Goal: Task Accomplishment & Management: Manage account settings

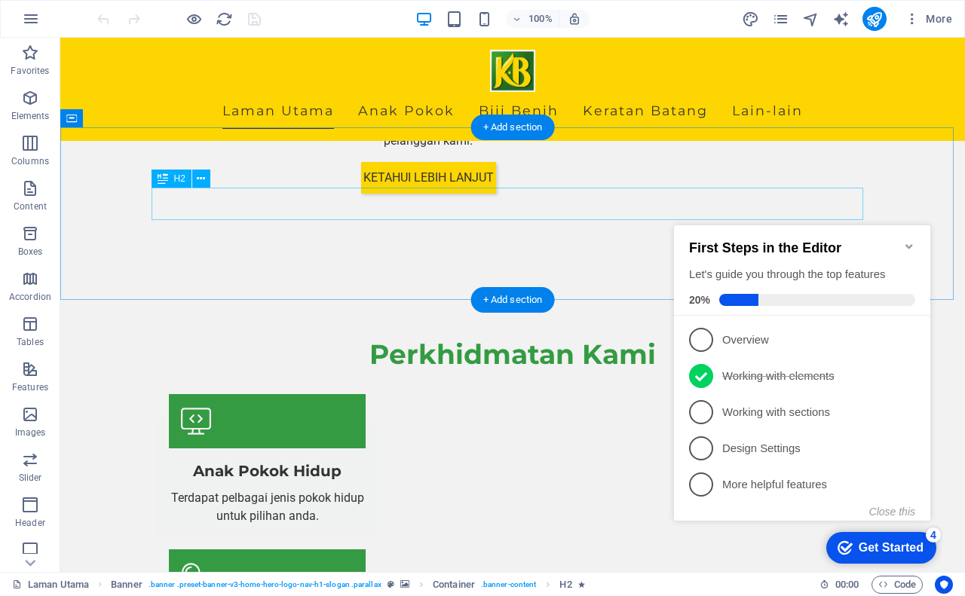
scroll to position [1342, 0]
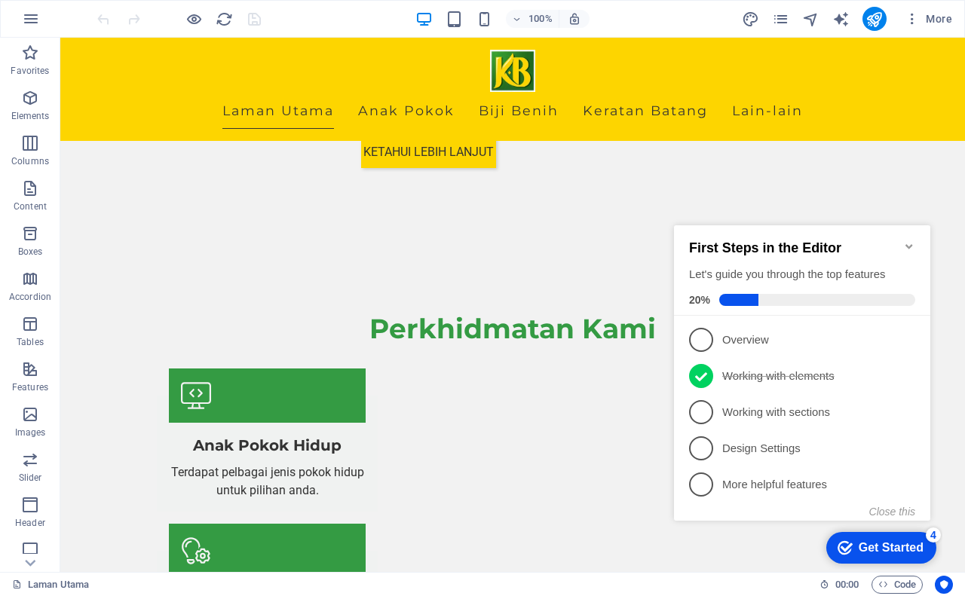
click at [910, 240] on icon "Minimize checklist" at bounding box center [909, 246] width 12 height 12
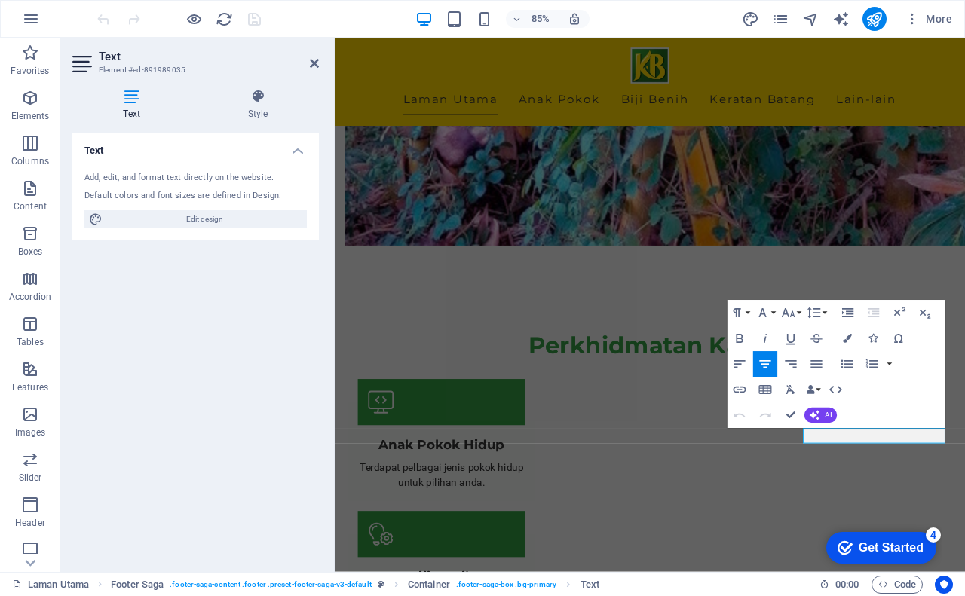
scroll to position [1215, 0]
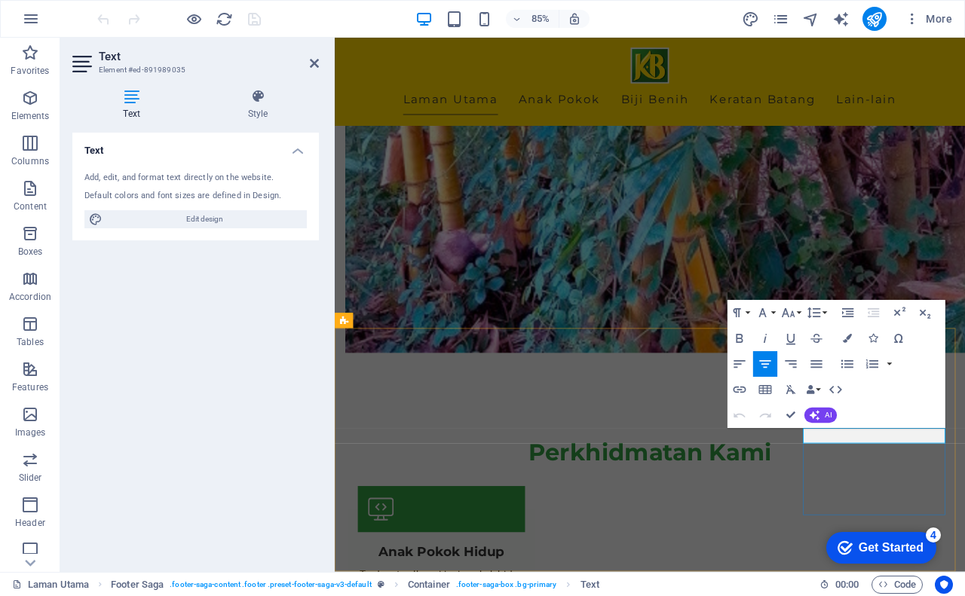
drag, startPoint x: 936, startPoint y: 503, endPoint x: 1003, endPoint y: 503, distance: 67.1
click at [741, 387] on icon "button" at bounding box center [739, 390] width 13 height 7
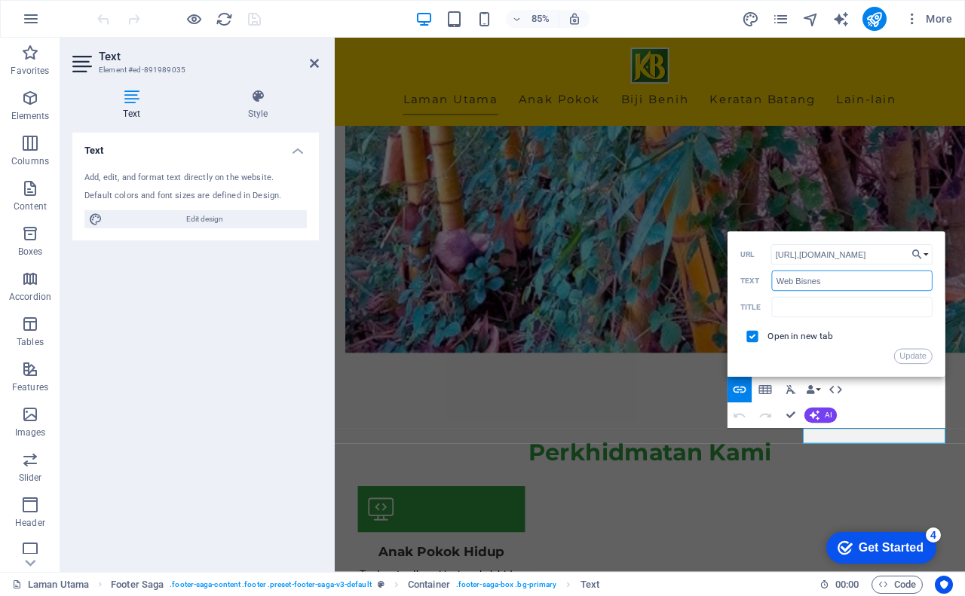
drag, startPoint x: 795, startPoint y: 282, endPoint x: 777, endPoint y: 284, distance: 18.2
click at [777, 284] on input "Web Bisnes" at bounding box center [852, 281] width 161 height 20
click at [817, 281] on input "Bisnes" at bounding box center [852, 281] width 161 height 20
type input "[DOMAIN_NAME]"
click at [910, 358] on button "Update" at bounding box center [913, 356] width 38 height 15
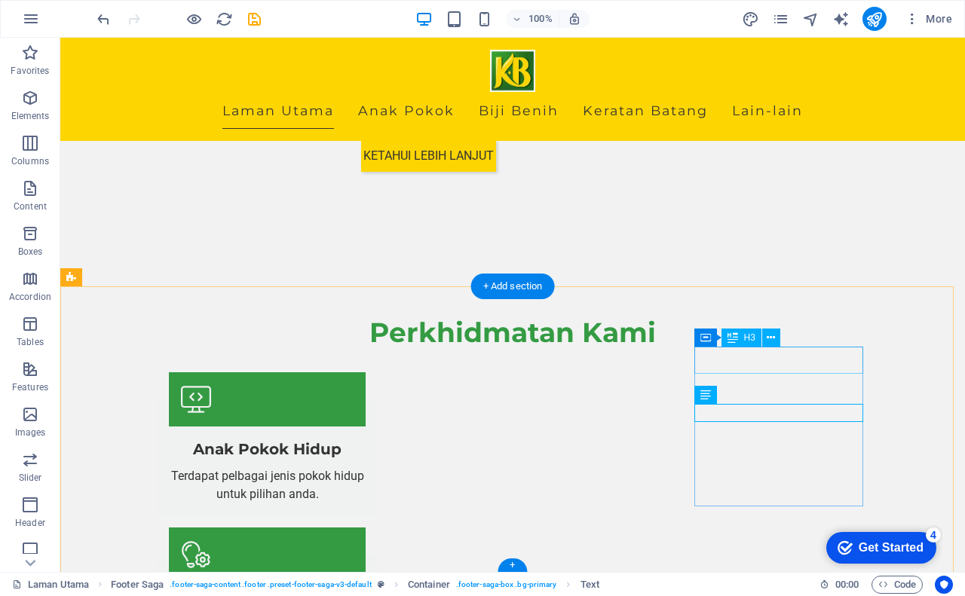
scroll to position [1342, 0]
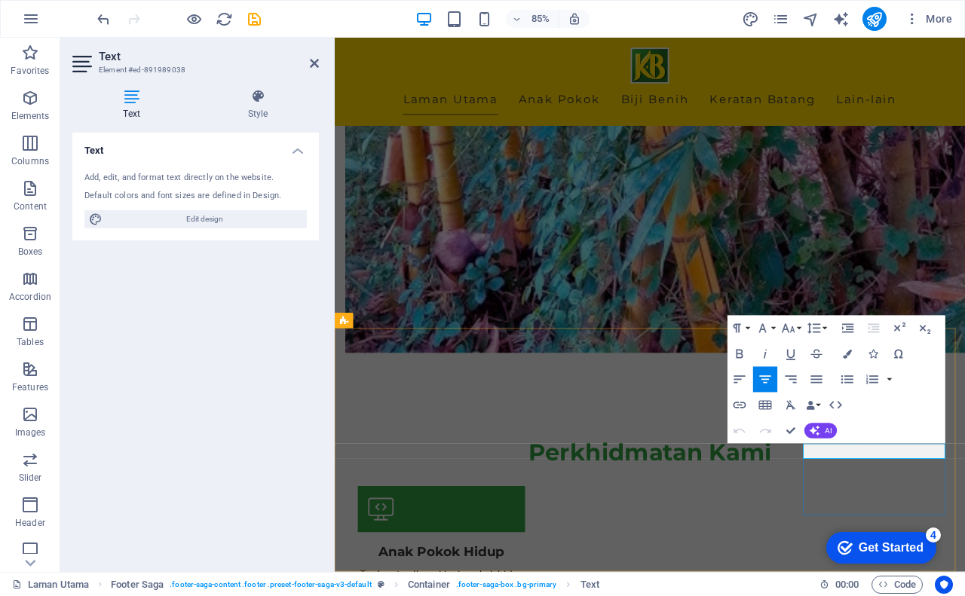
drag, startPoint x: 928, startPoint y: 523, endPoint x: 1018, endPoint y: 522, distance: 90.5
click at [742, 408] on icon "button" at bounding box center [739, 405] width 13 height 7
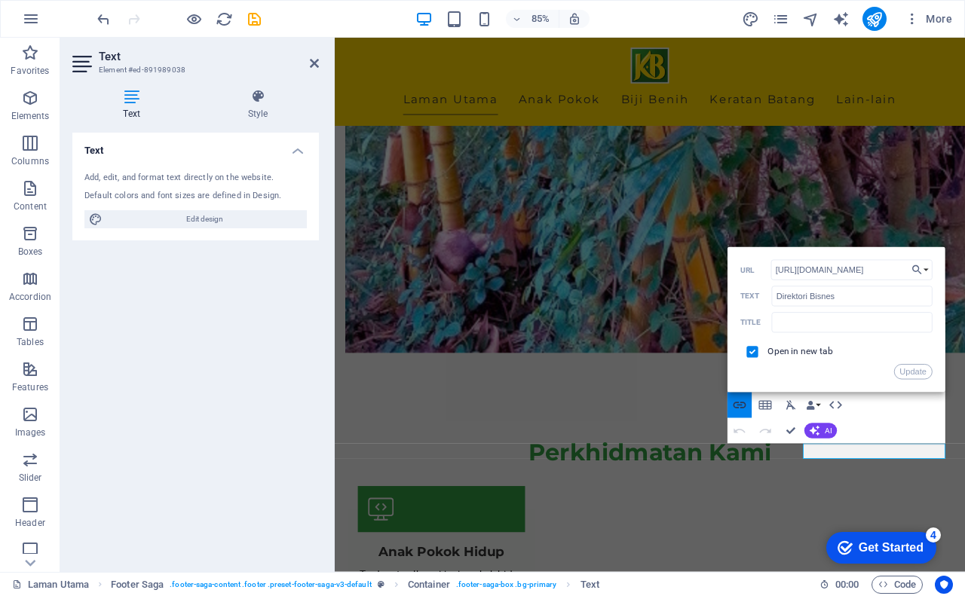
scroll to position [0, 33]
click at [878, 271] on input "https://bisnes.kampung.biz/direktori-bisnes" at bounding box center [851, 270] width 161 height 20
drag, startPoint x: 879, startPoint y: 270, endPoint x: 941, endPoint y: 269, distance: 61.8
click at [941, 269] on div "Back Choose Link Laman Utama Anak Pokok Privacy Rakan Bisnes Legal Notice Choos…" at bounding box center [836, 319] width 218 height 145
type input "[URL][DOMAIN_NAME]"
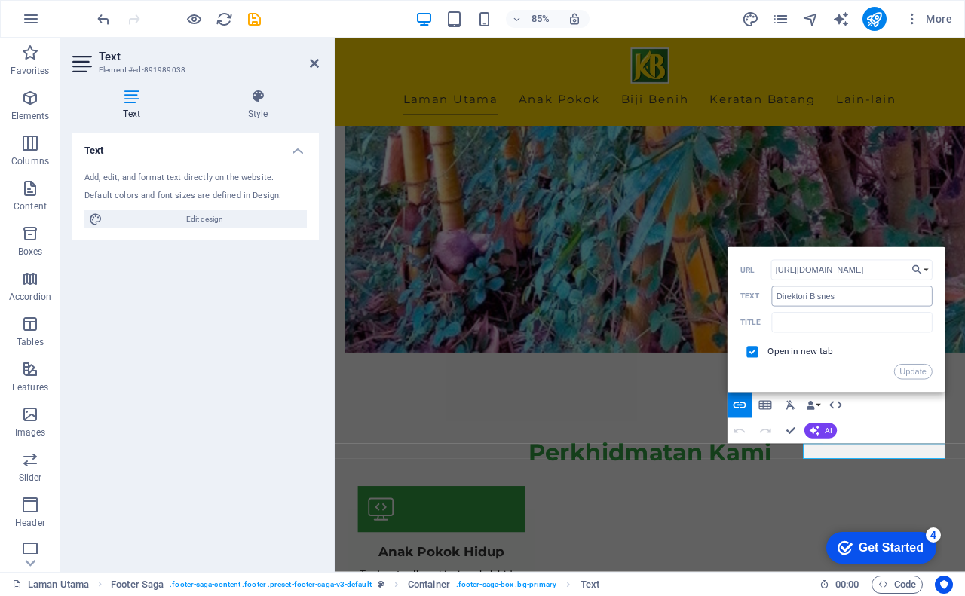
scroll to position [0, 2]
click at [905, 369] on button "Update" at bounding box center [913, 372] width 38 height 15
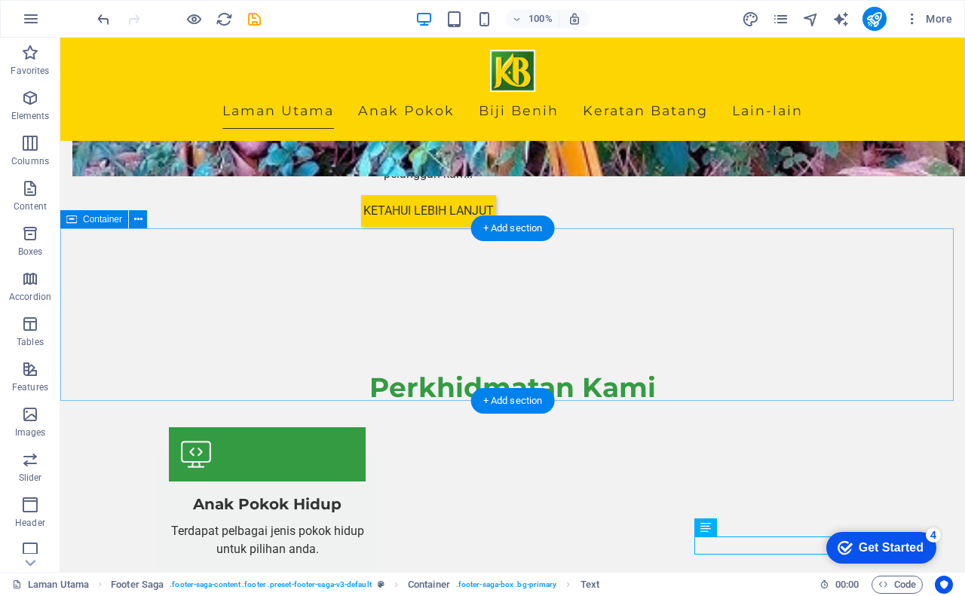
scroll to position [1342, 0]
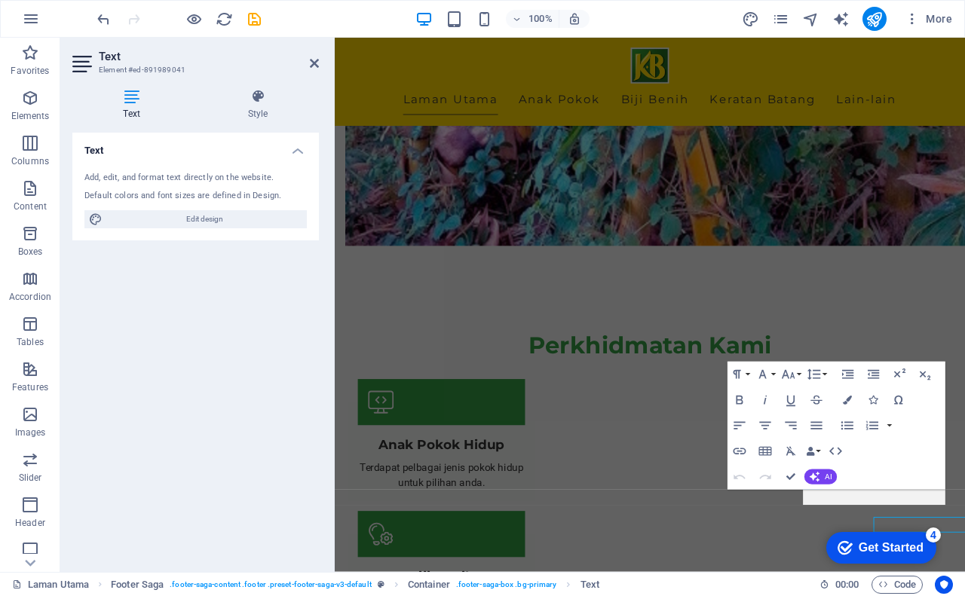
scroll to position [1215, 0]
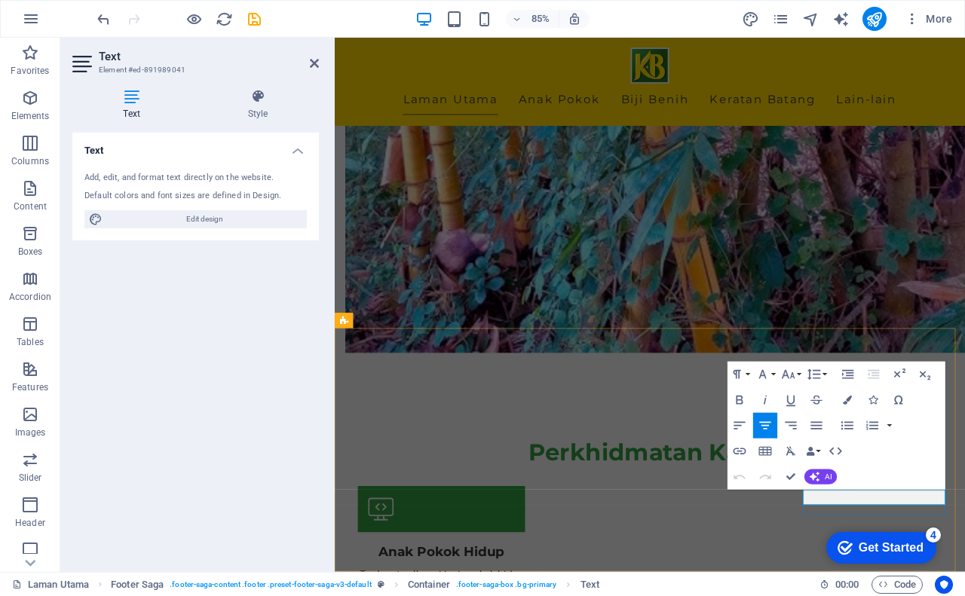
drag, startPoint x: 929, startPoint y: 574, endPoint x: 1006, endPoint y: 569, distance: 77.8
click at [740, 448] on icon "button" at bounding box center [739, 451] width 13 height 7
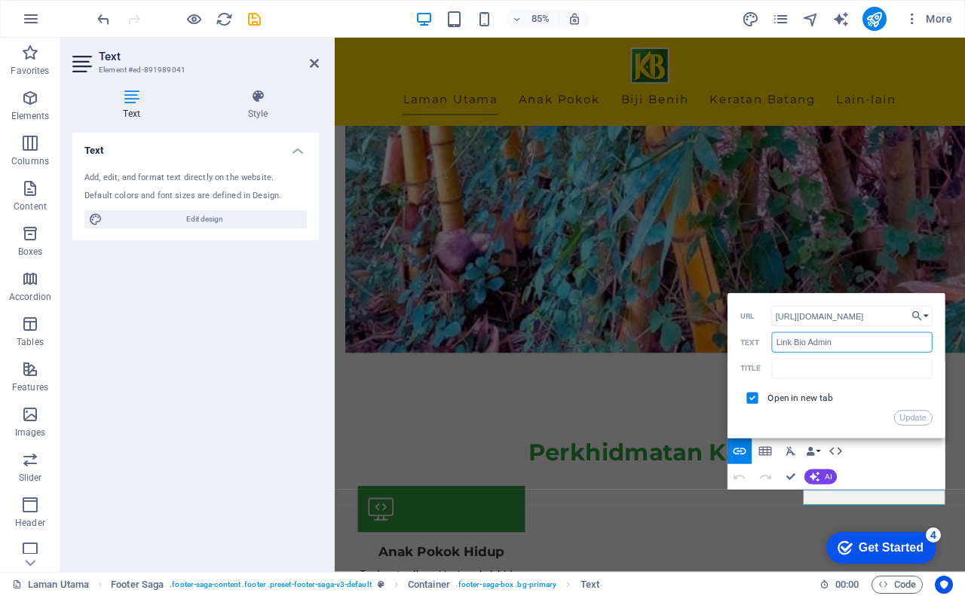
drag, startPoint x: 840, startPoint y: 342, endPoint x: 750, endPoint y: 344, distance: 89.7
click at [750, 344] on div "Link Bio Admin Text" at bounding box center [836, 342] width 192 height 21
click at [807, 341] on input "Link Bio Admin" at bounding box center [852, 342] width 161 height 20
drag, startPoint x: 804, startPoint y: 341, endPoint x: 774, endPoint y: 344, distance: 30.3
click at [774, 344] on input "Link Bio Admin" at bounding box center [852, 342] width 161 height 20
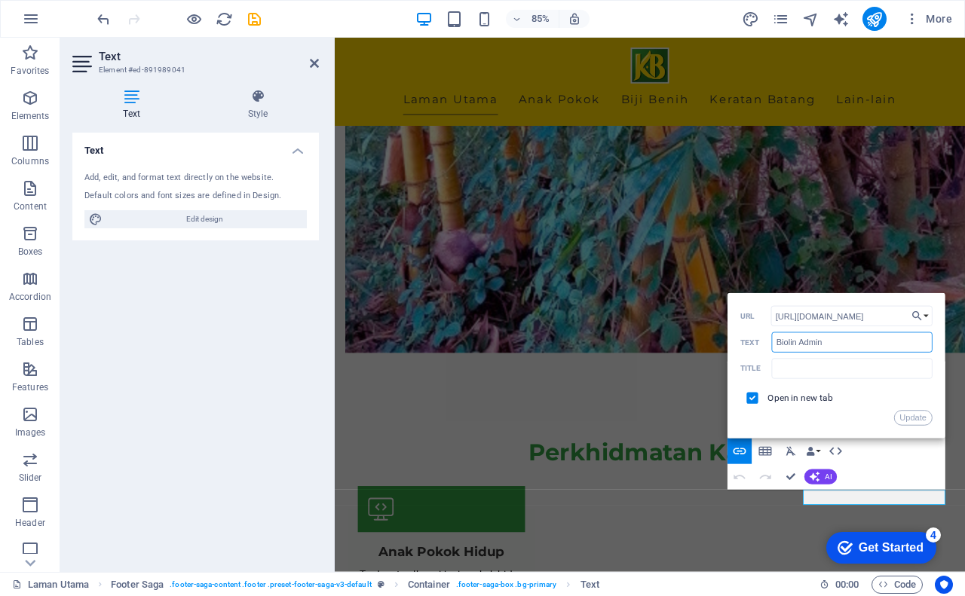
type input "Biolink Admin"
click at [901, 413] on button "Update" at bounding box center [913, 418] width 38 height 15
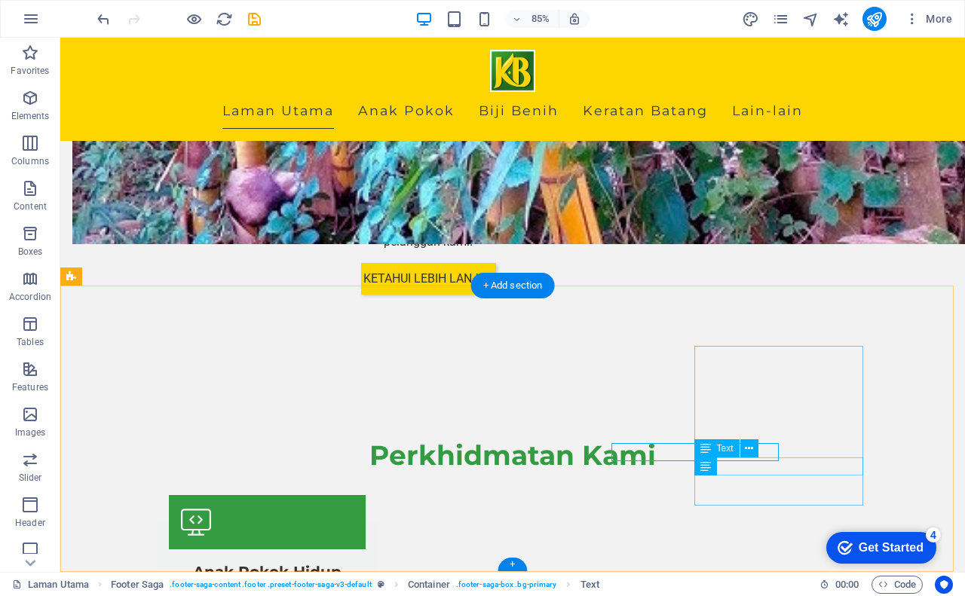
scroll to position [1342, 0]
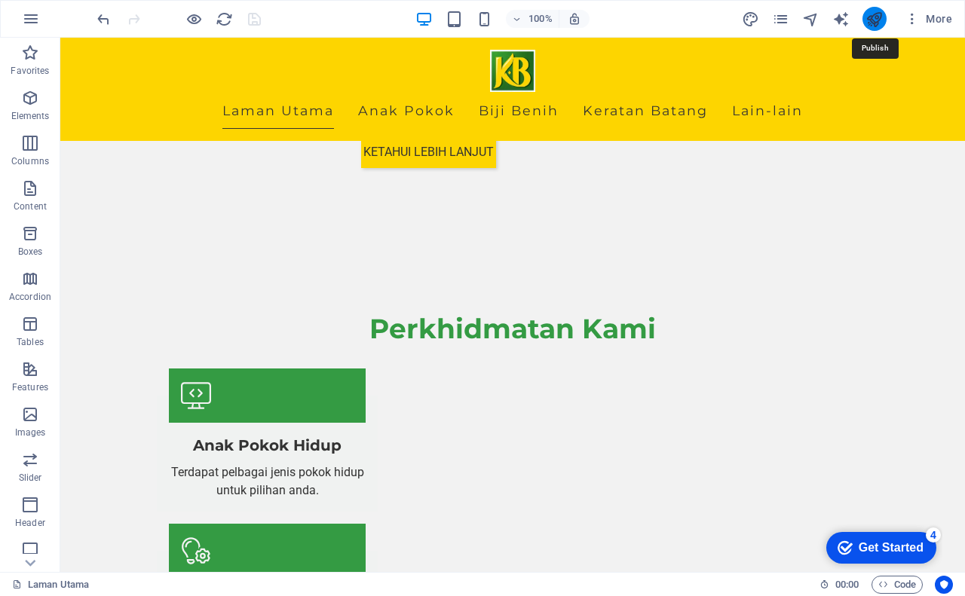
click at [873, 20] on icon "publish" at bounding box center [873, 19] width 17 height 17
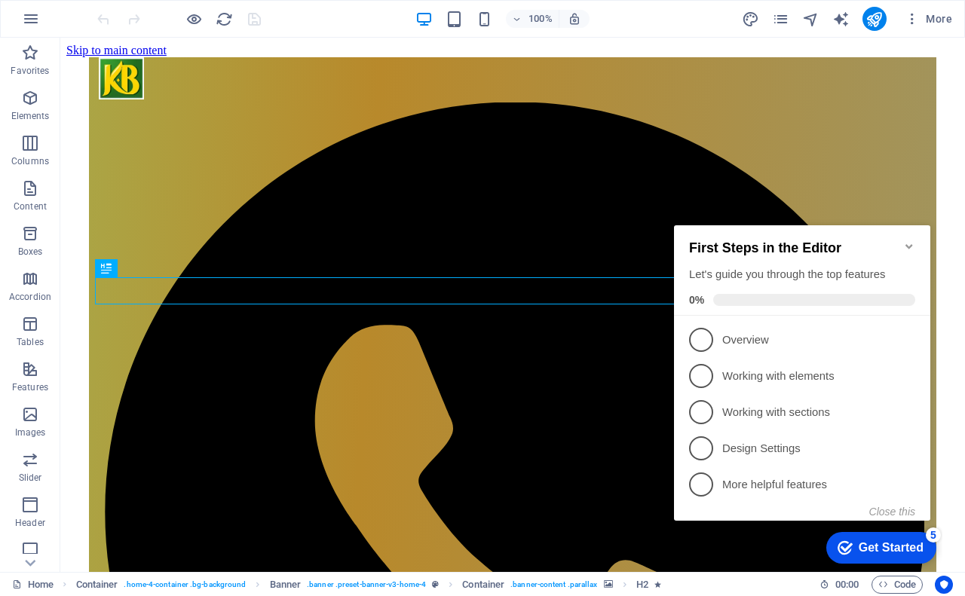
click at [912, 244] on icon "Minimize checklist" at bounding box center [908, 246] width 7 height 5
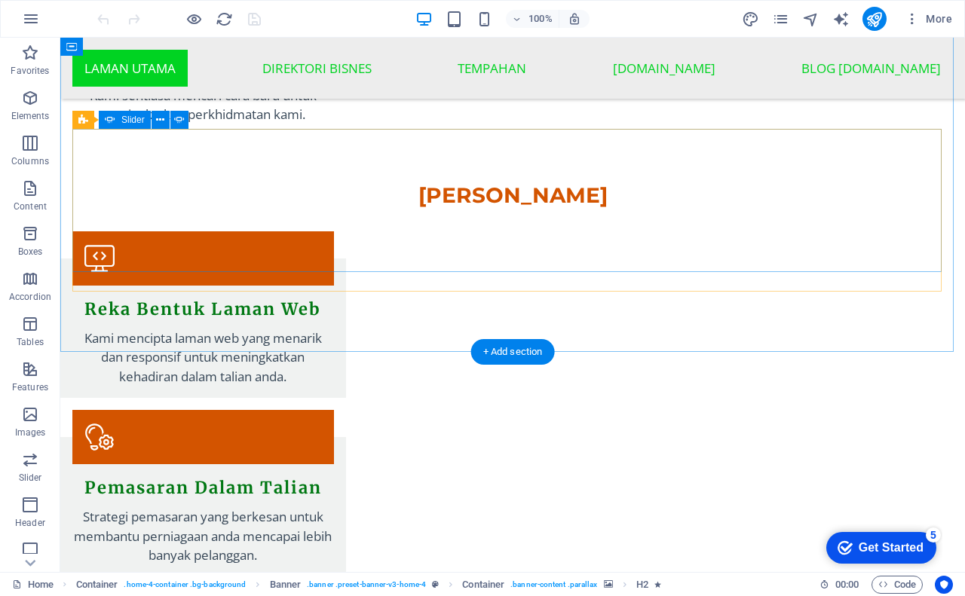
scroll to position [2066, 0]
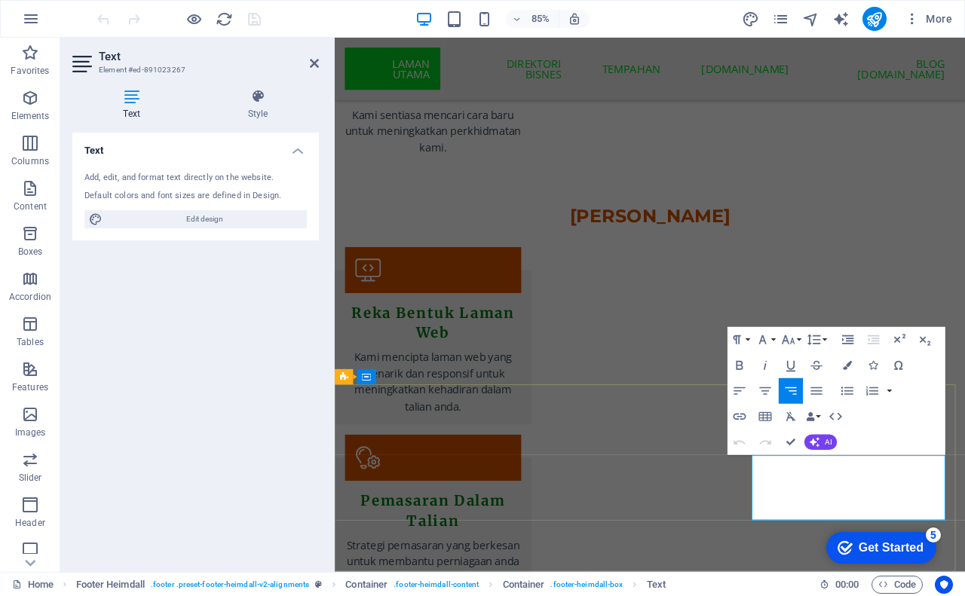
scroll to position [2251, 0]
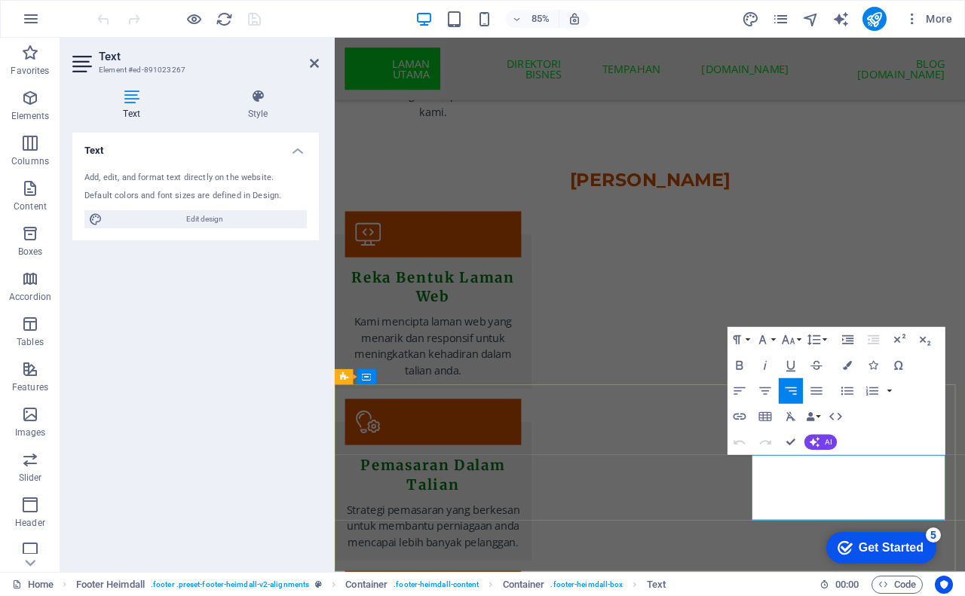
drag, startPoint x: 845, startPoint y: 577, endPoint x: 950, endPoint y: 579, distance: 104.8
click at [816, 463] on icon "button" at bounding box center [819, 467] width 15 height 15
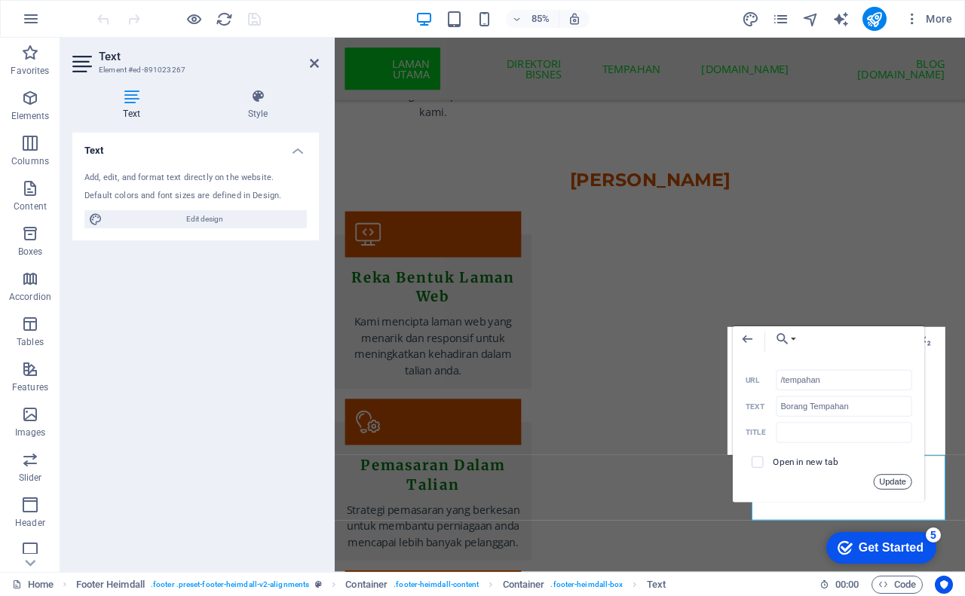
click at [878, 479] on button "Update" at bounding box center [893, 481] width 38 height 15
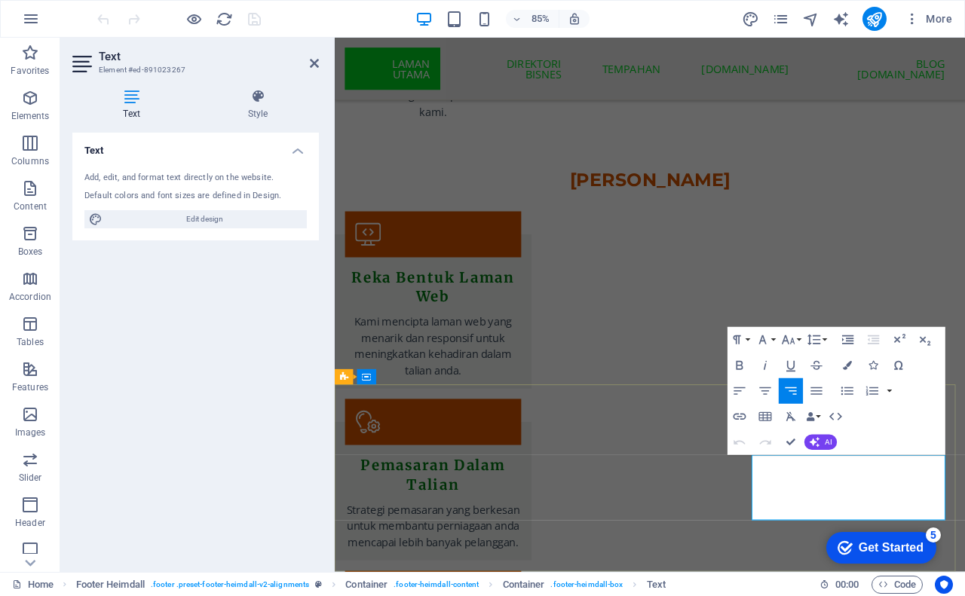
drag, startPoint x: 959, startPoint y: 558, endPoint x: 1047, endPoint y: 555, distance: 88.2
type input "[URL][DOMAIN_NAME]"
type input "Direktori Bisnes"
click at [740, 416] on icon "button" at bounding box center [739, 416] width 15 height 15
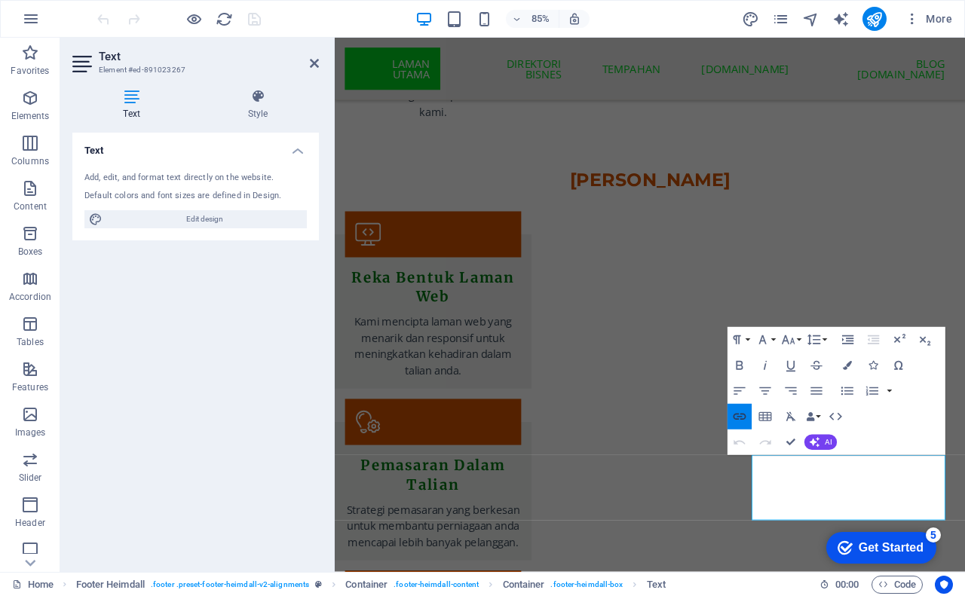
scroll to position [0, 2]
click at [740, 416] on icon "button" at bounding box center [739, 416] width 15 height 15
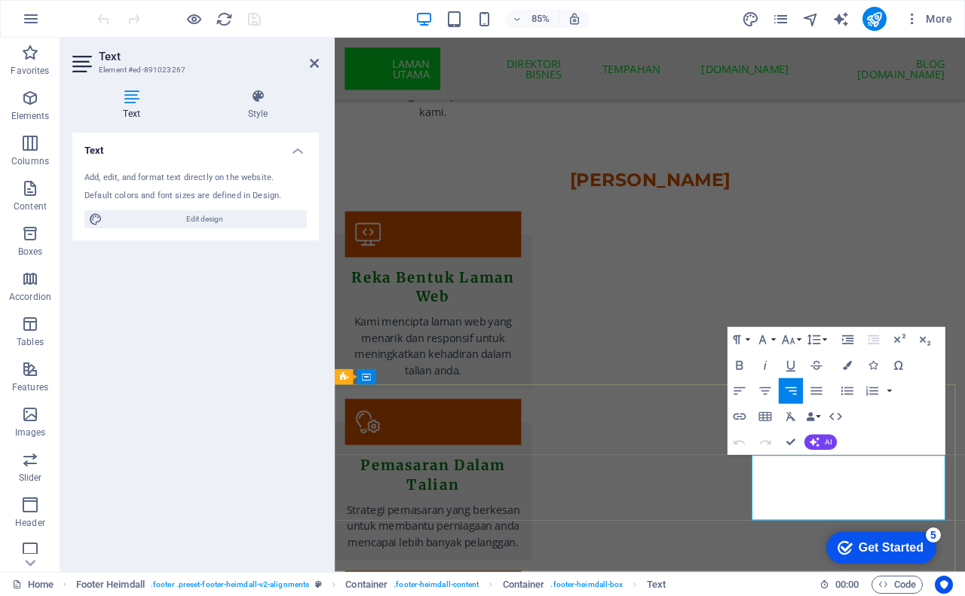
drag, startPoint x: 961, startPoint y: 554, endPoint x: 1051, endPoint y: 554, distance: 89.7
click at [736, 417] on icon "button" at bounding box center [739, 416] width 15 height 15
drag, startPoint x: 840, startPoint y: 598, endPoint x: 947, endPoint y: 592, distance: 107.2
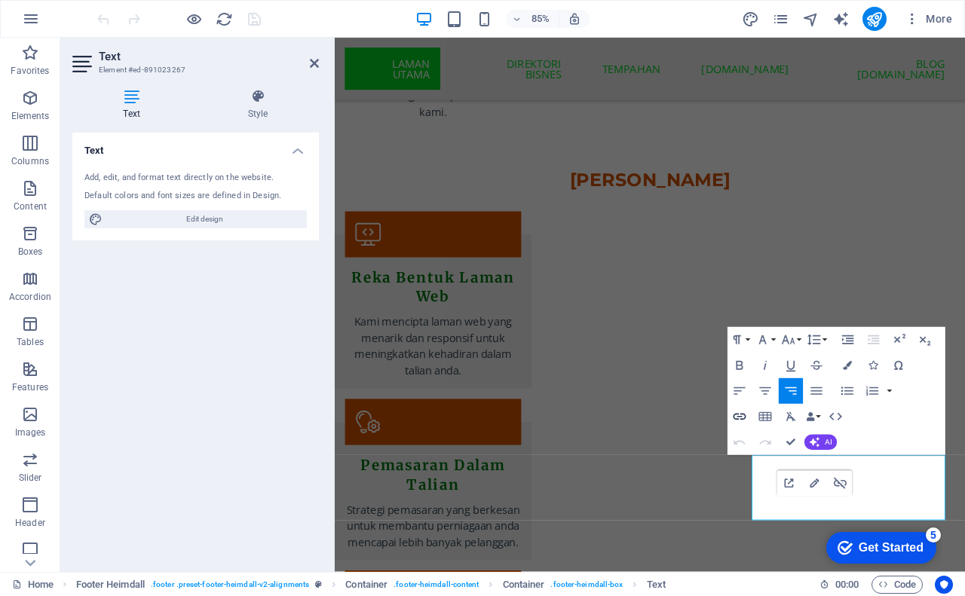
type input "[URL][DOMAIN_NAME]"
type input "Blog [DOMAIN_NAME]"
click at [744, 417] on icon "button" at bounding box center [739, 416] width 15 height 15
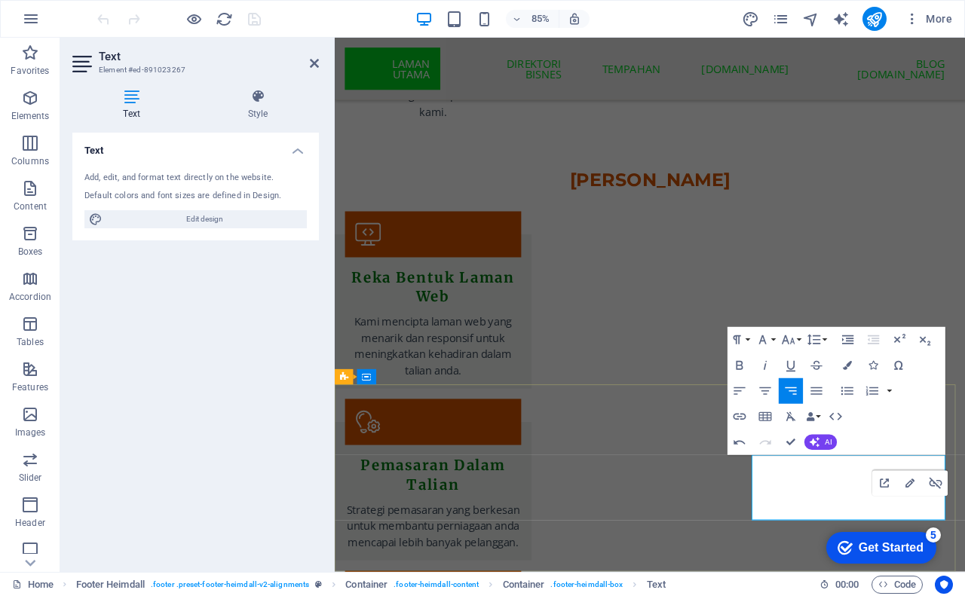
drag, startPoint x: 961, startPoint y: 596, endPoint x: 1047, endPoint y: 596, distance: 85.9
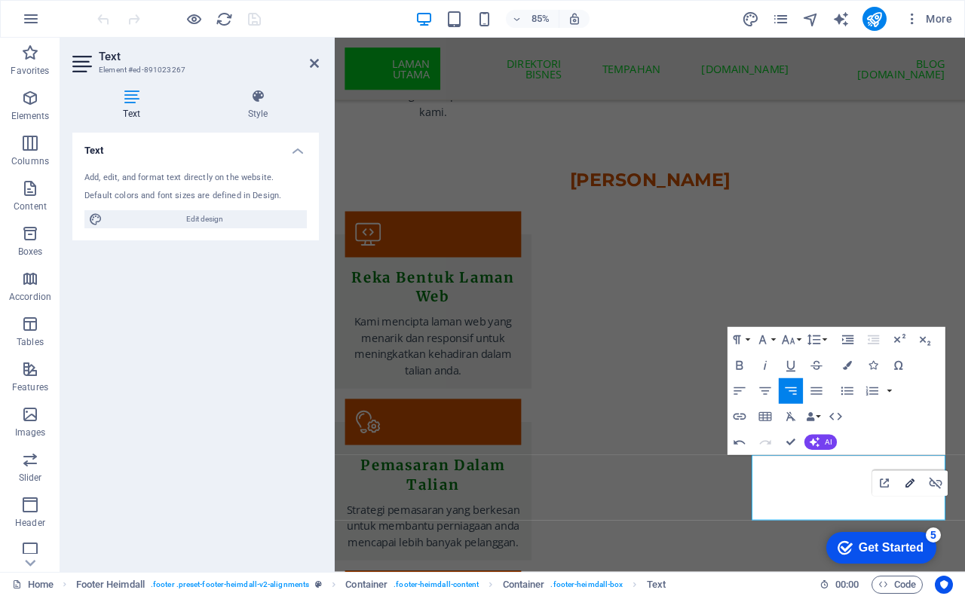
type input "[URL][DOMAIN_NAME]"
type input "Link Bio Admin"
checkbox input "true"
click at [910, 482] on icon "button" at bounding box center [909, 483] width 9 height 9
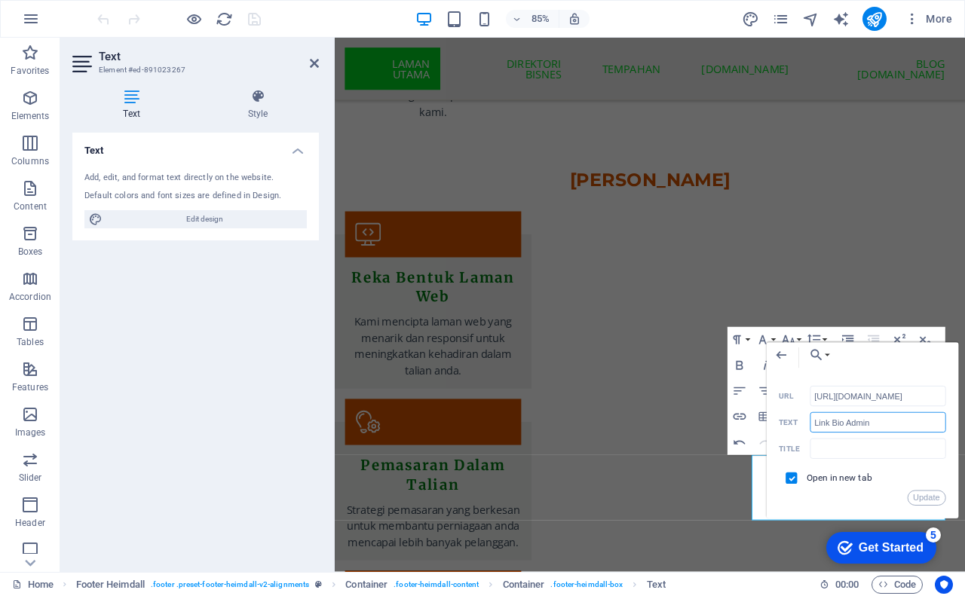
click at [885, 426] on input "Link Bio Admin" at bounding box center [878, 422] width 136 height 20
drag, startPoint x: 842, startPoint y: 421, endPoint x: 815, endPoint y: 426, distance: 27.6
click at [815, 426] on input "Link Bio Admin" at bounding box center [878, 422] width 136 height 20
type input "Biolink Admin"
click at [916, 498] on button "Update" at bounding box center [926, 498] width 38 height 15
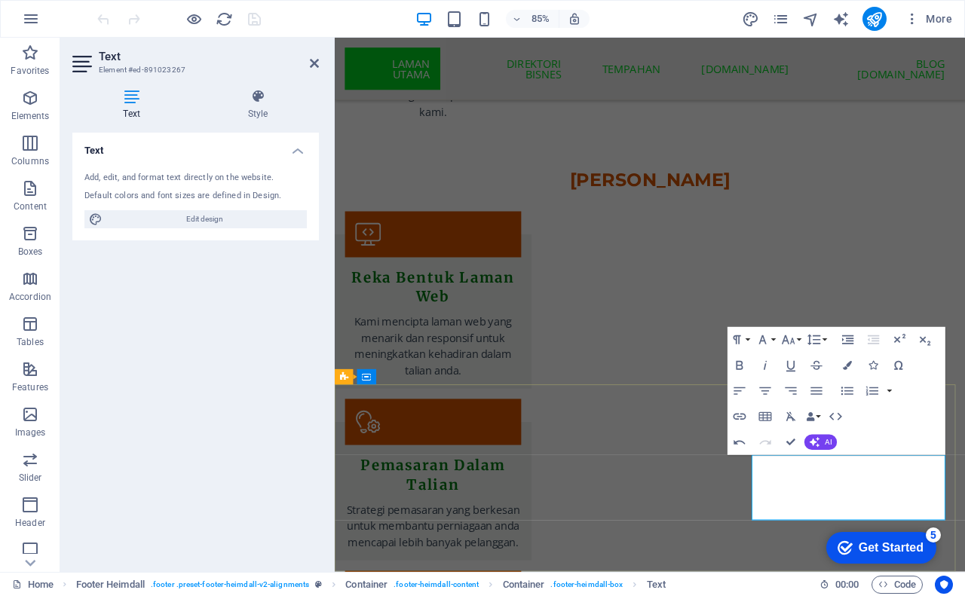
drag, startPoint x: 960, startPoint y: 597, endPoint x: 1041, endPoint y: 597, distance: 80.6
type input "Kedai Shopee"
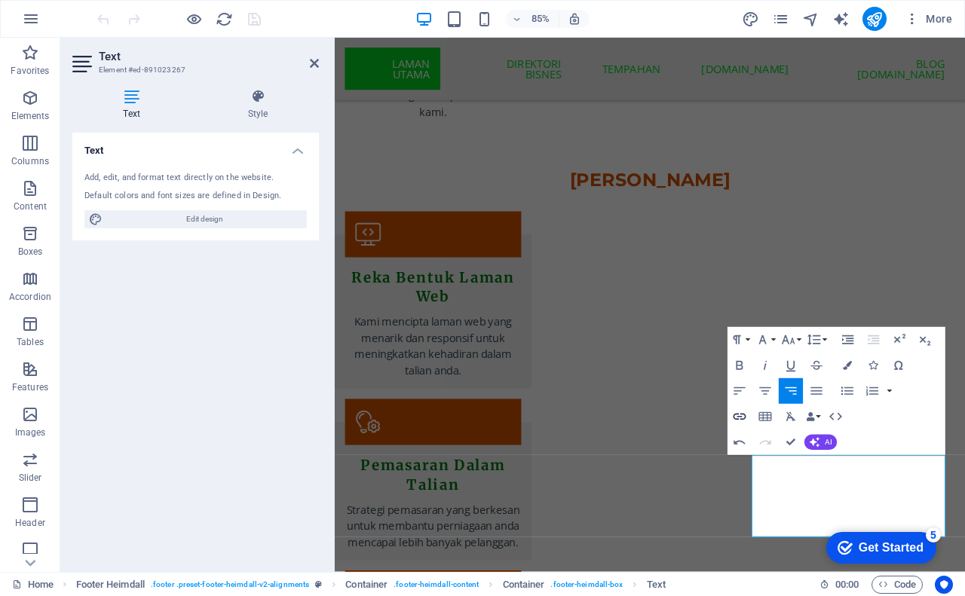
checkbox input "false"
click at [742, 416] on icon "button" at bounding box center [739, 416] width 15 height 15
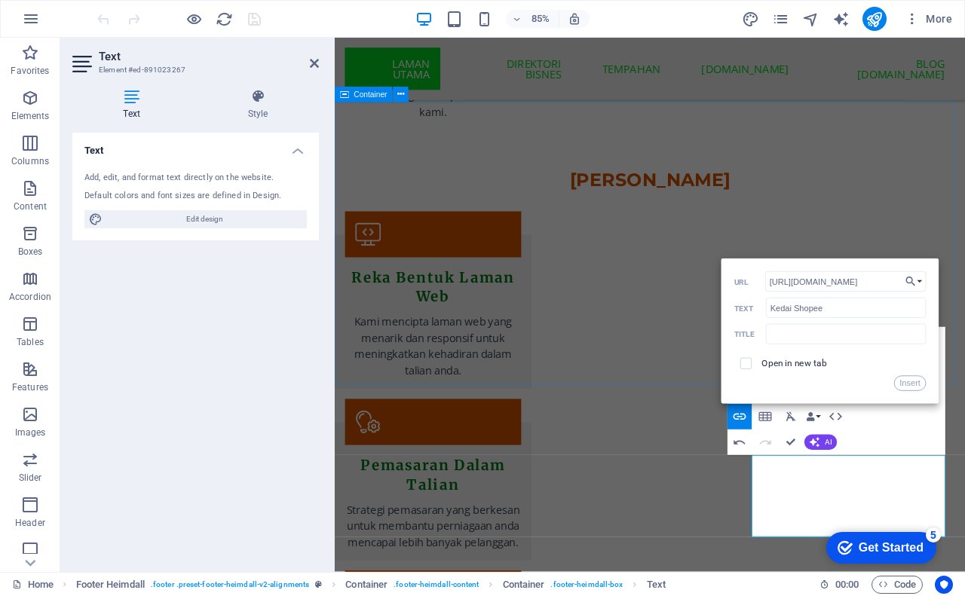
scroll to position [0, 17]
type input "[URL][DOMAIN_NAME]"
click at [745, 363] on input "checkbox" at bounding box center [744, 361] width 11 height 11
checkbox input "true"
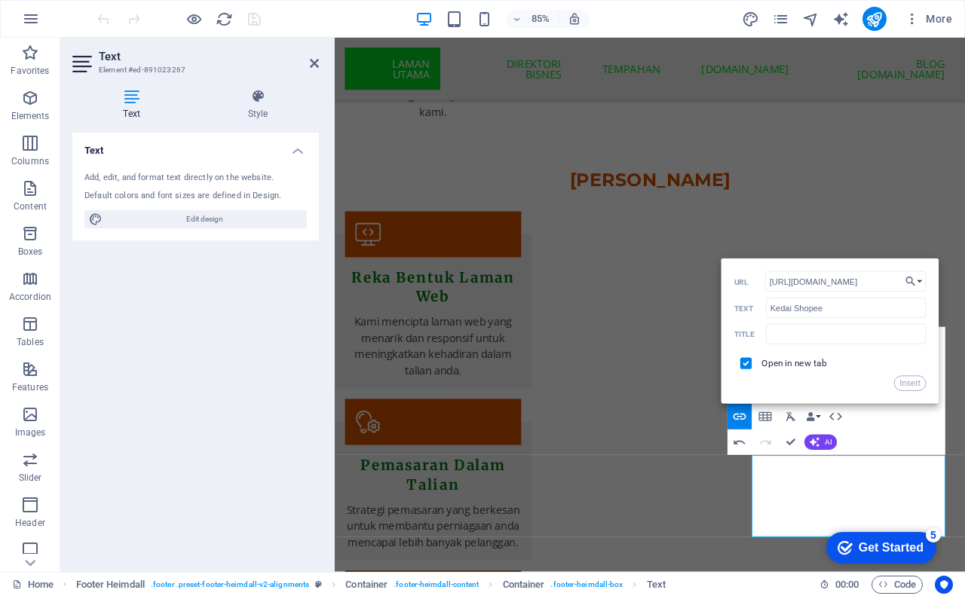
click at [899, 382] on button "Insert" at bounding box center [910, 383] width 32 height 15
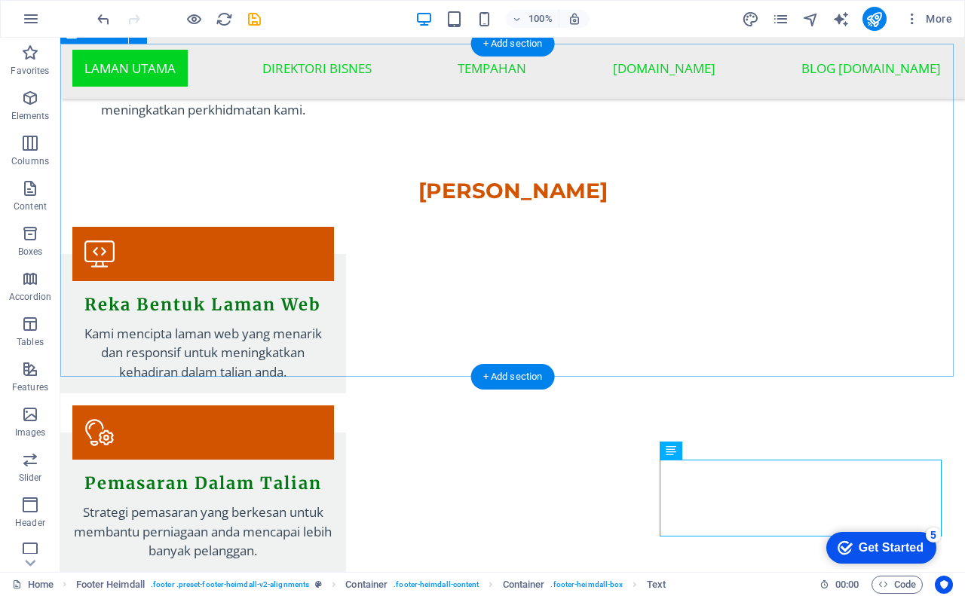
scroll to position [2066, 0]
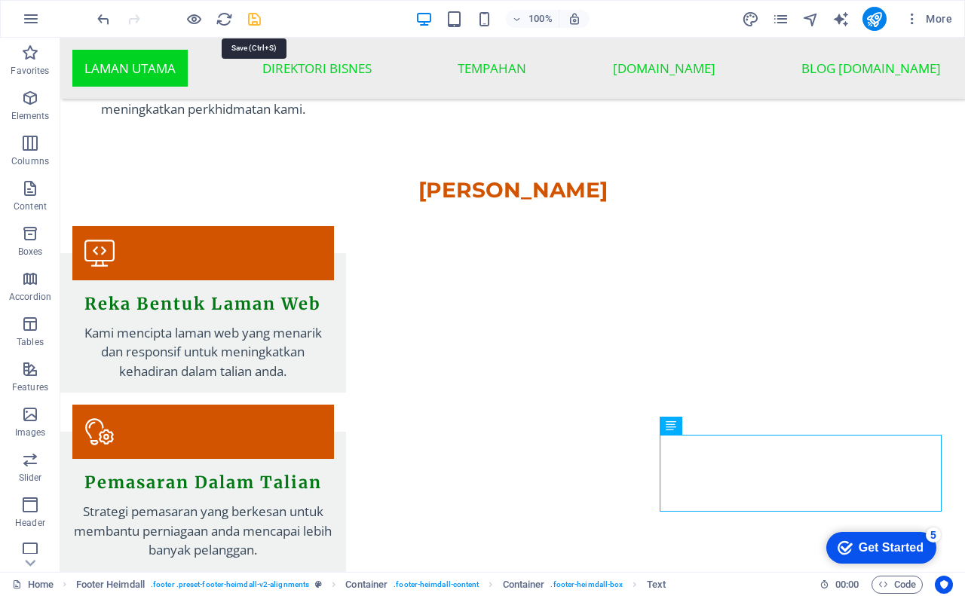
click at [0, 0] on icon "save" at bounding box center [0, 0] width 0 height 0
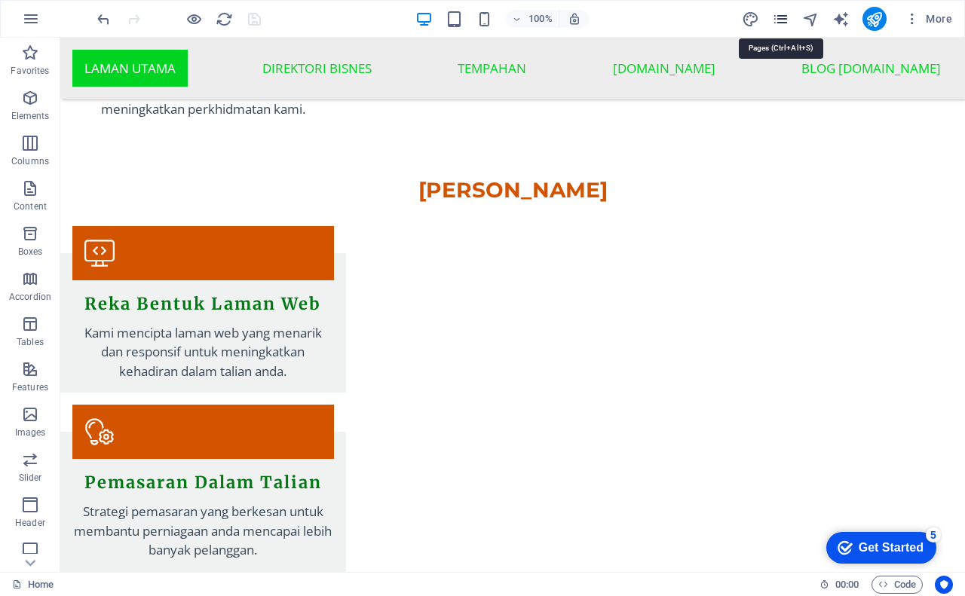
click at [274, 595] on icon "pages" at bounding box center [143, 607] width 262 height 12
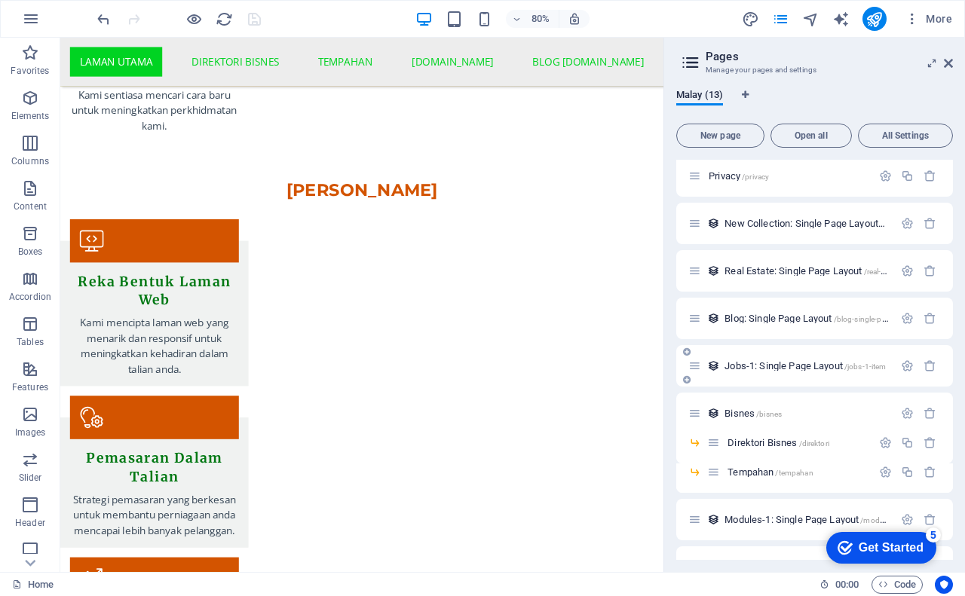
scroll to position [181, 0]
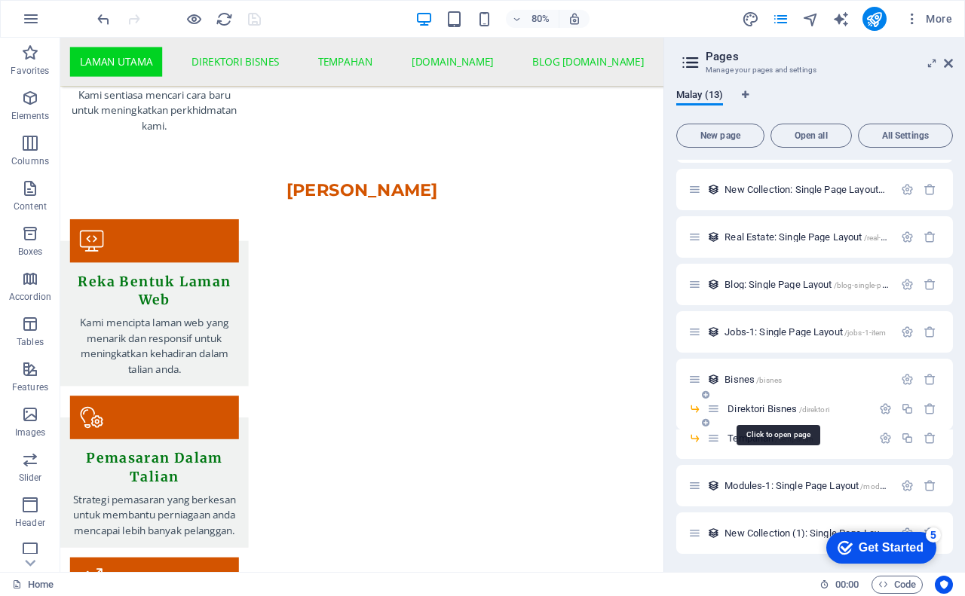
click at [764, 412] on span "Direktori Bisnes /direktori" at bounding box center [778, 408] width 102 height 11
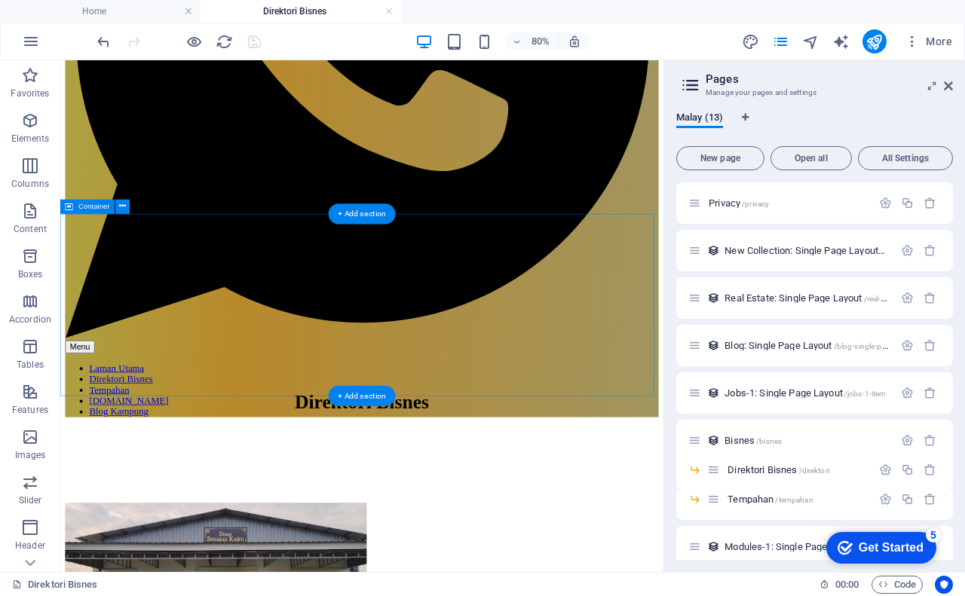
scroll to position [454, 0]
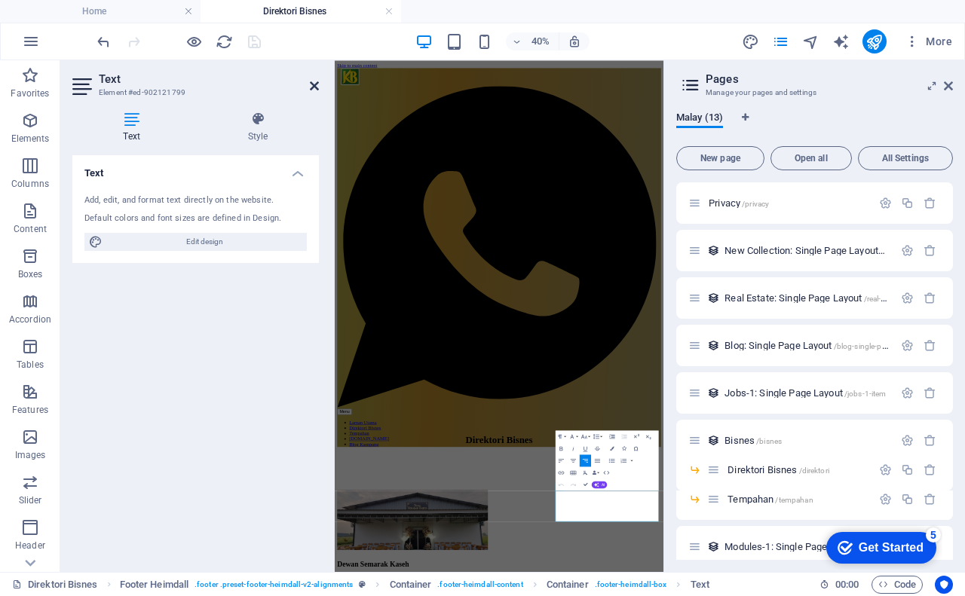
click at [314, 87] on icon at bounding box center [314, 86] width 9 height 12
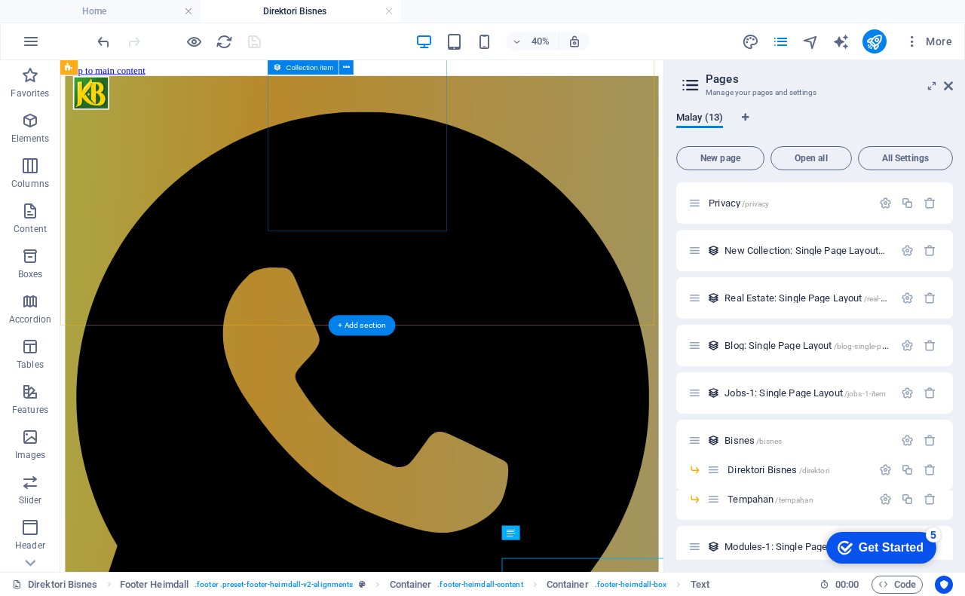
scroll to position [454, 0]
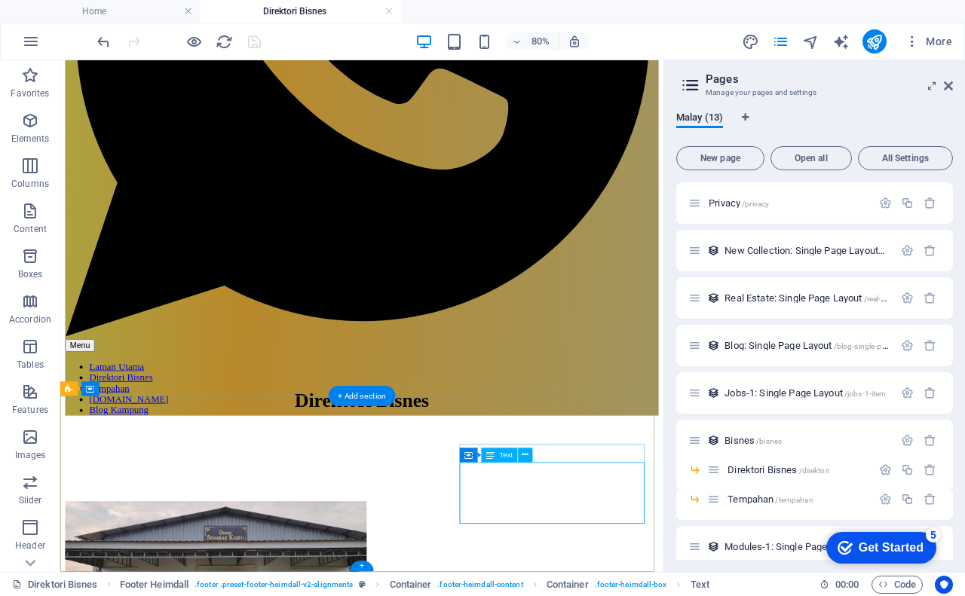
drag, startPoint x: 687, startPoint y: 589, endPoint x: 703, endPoint y: 586, distance: 16.1
drag, startPoint x: 947, startPoint y: 89, endPoint x: 877, endPoint y: 36, distance: 87.1
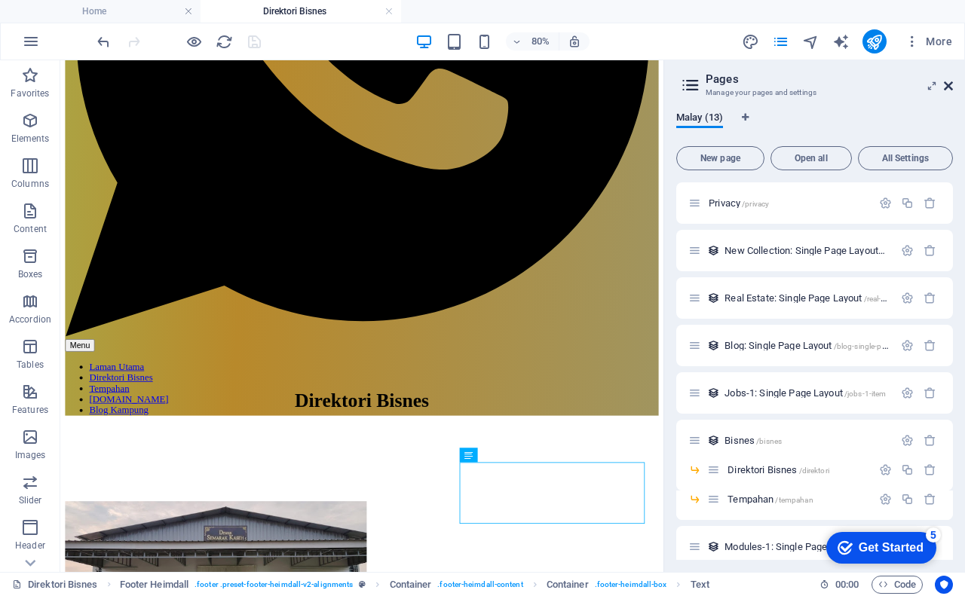
click at [947, 89] on icon at bounding box center [948, 86] width 9 height 12
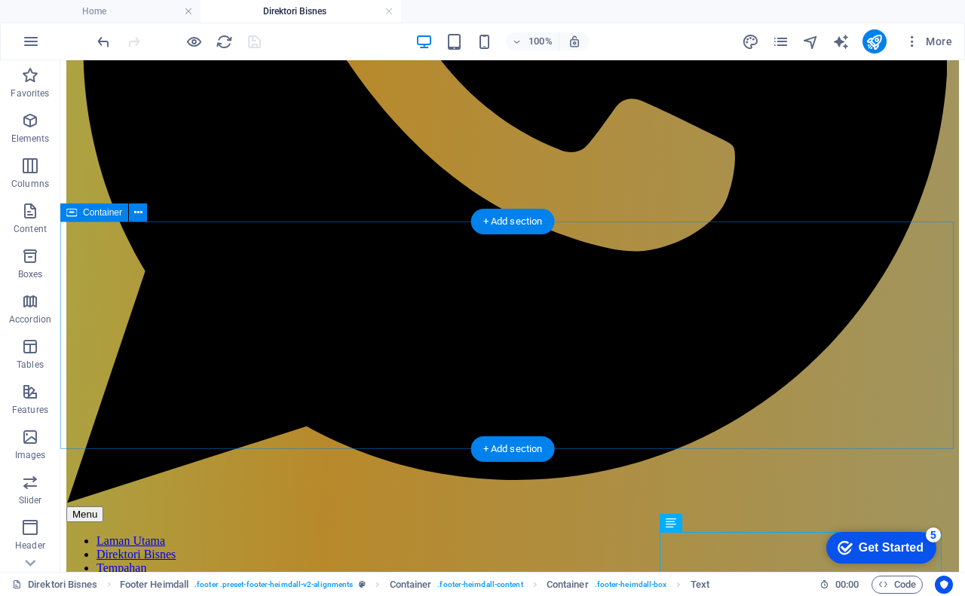
scroll to position [562, 0]
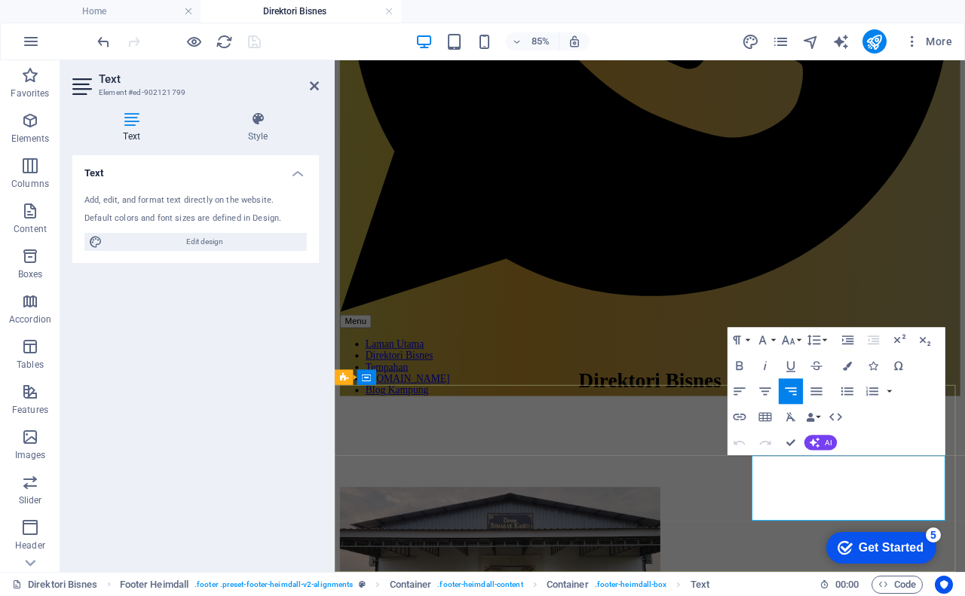
drag, startPoint x: 947, startPoint y: 549, endPoint x: 1039, endPoint y: 552, distance: 92.7
click at [742, 415] on icon "button" at bounding box center [739, 416] width 15 height 15
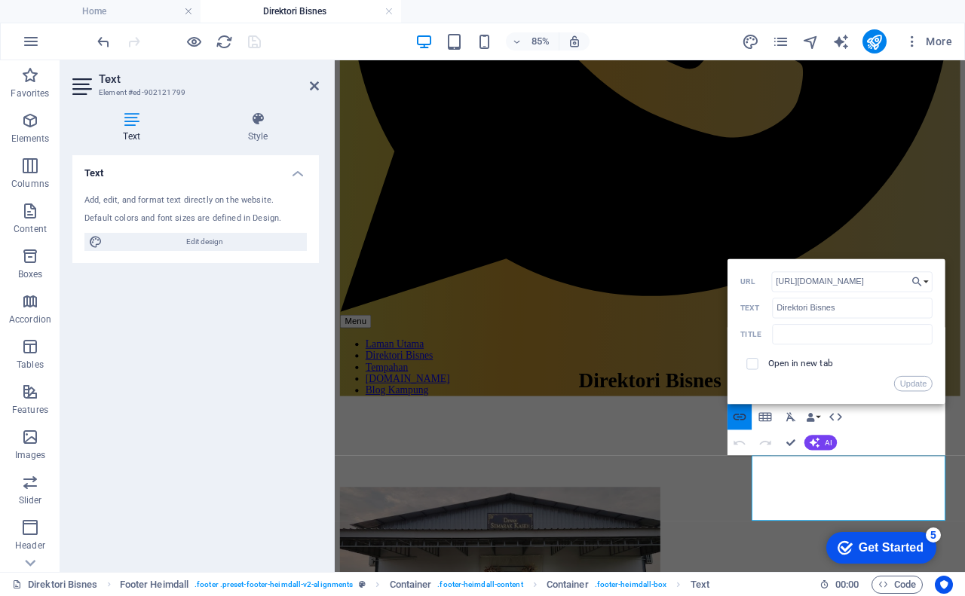
scroll to position [0, 2]
click at [910, 380] on button "Update" at bounding box center [913, 383] width 38 height 15
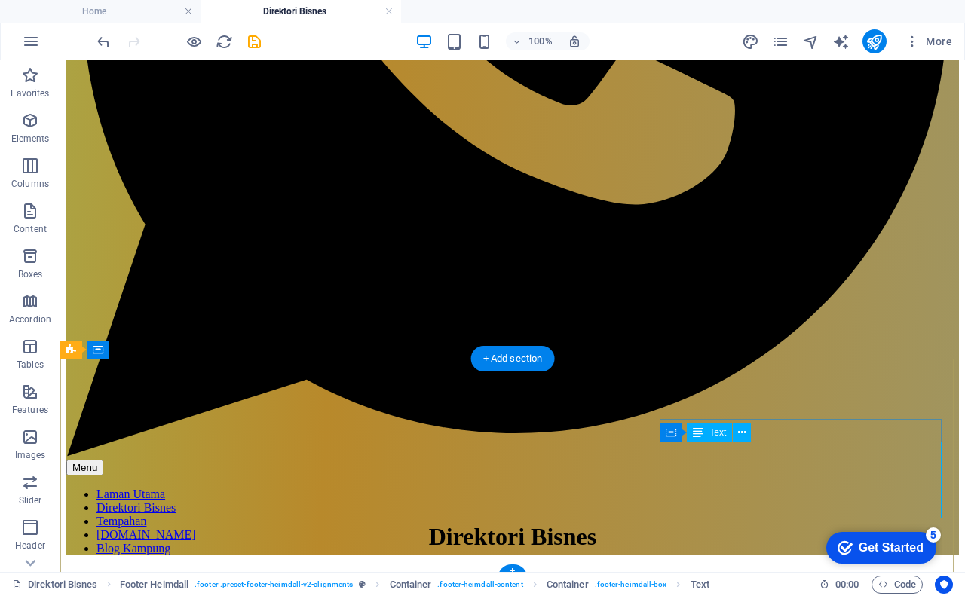
scroll to position [562, 0]
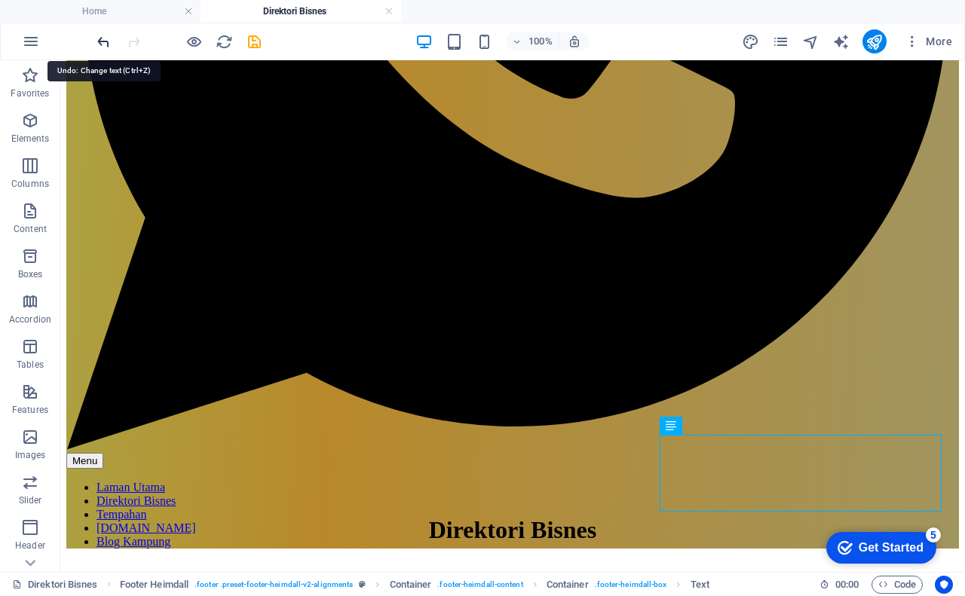
click at [107, 40] on icon "undo" at bounding box center [103, 41] width 17 height 17
click at [137, 42] on icon "redo" at bounding box center [133, 41] width 17 height 17
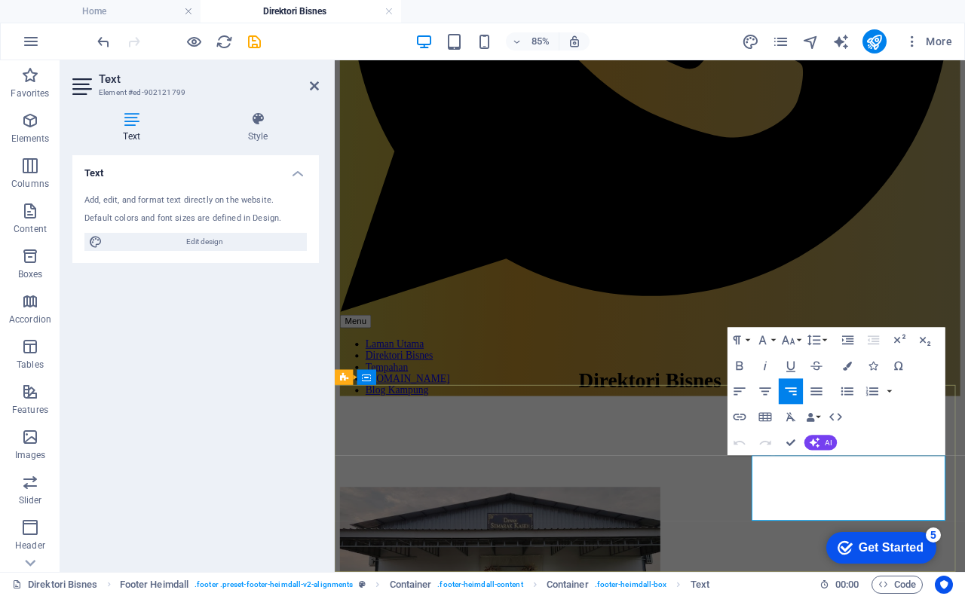
drag, startPoint x: 843, startPoint y: 576, endPoint x: 950, endPoint y: 568, distance: 106.5
click at [818, 465] on icon "button" at bounding box center [819, 466] width 15 height 15
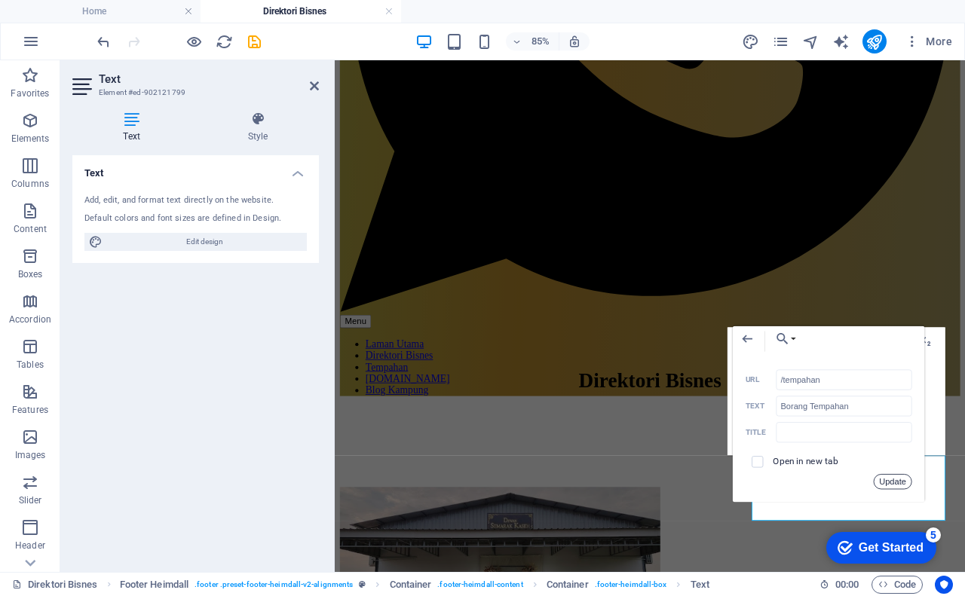
click at [879, 477] on button "Update" at bounding box center [893, 481] width 38 height 15
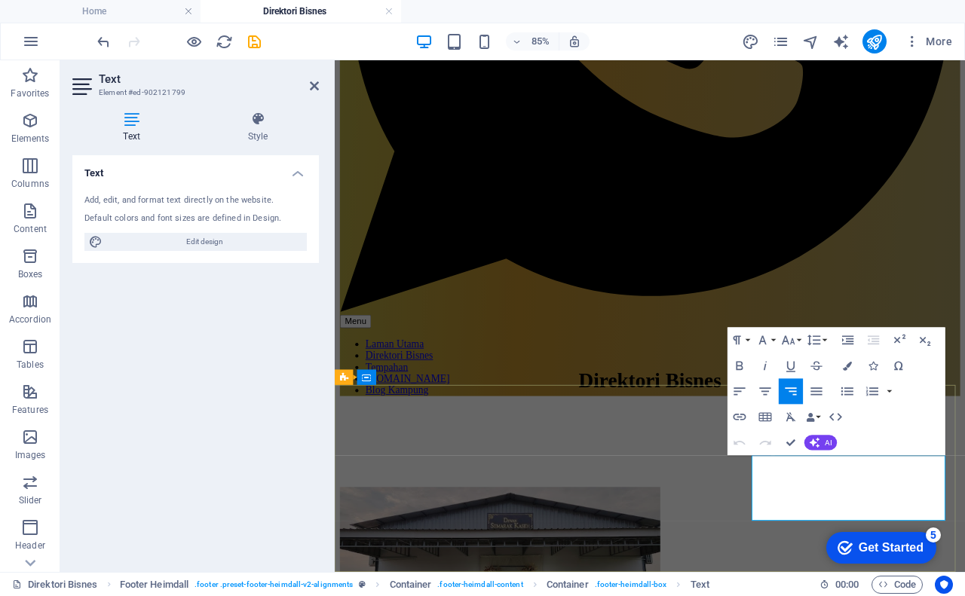
drag, startPoint x: 963, startPoint y: 567, endPoint x: 1044, endPoint y: 570, distance: 80.7
type input "[URL][DOMAIN_NAME]"
type input "[DOMAIN_NAME]"
checkbox input "true"
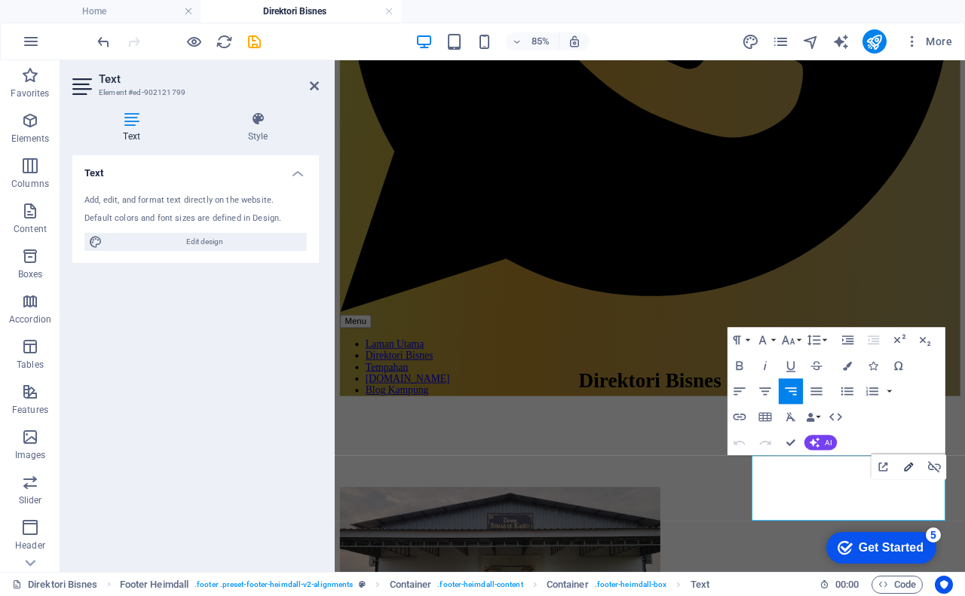
click at [906, 465] on icon "button" at bounding box center [908, 466] width 15 height 15
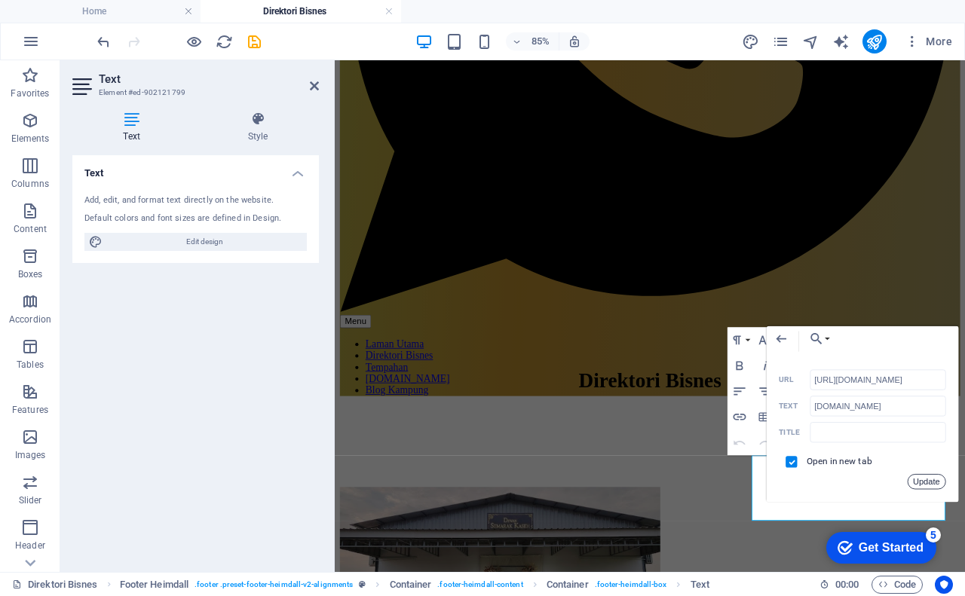
click at [913, 478] on button "Update" at bounding box center [926, 481] width 38 height 15
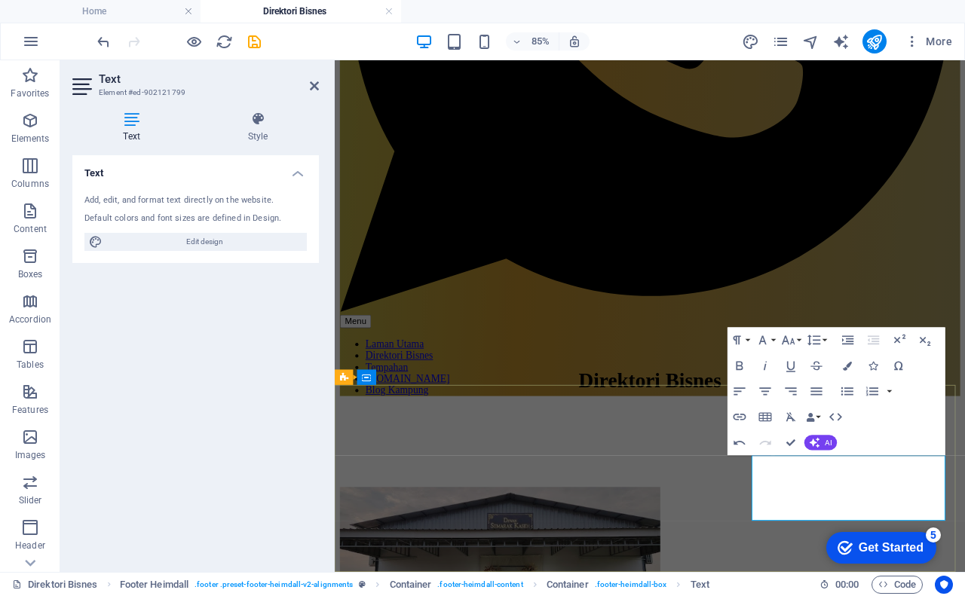
drag, startPoint x: 962, startPoint y: 592, endPoint x: 1041, endPoint y: 589, distance: 79.2
type input "Kedai Shopee"
checkbox input "false"
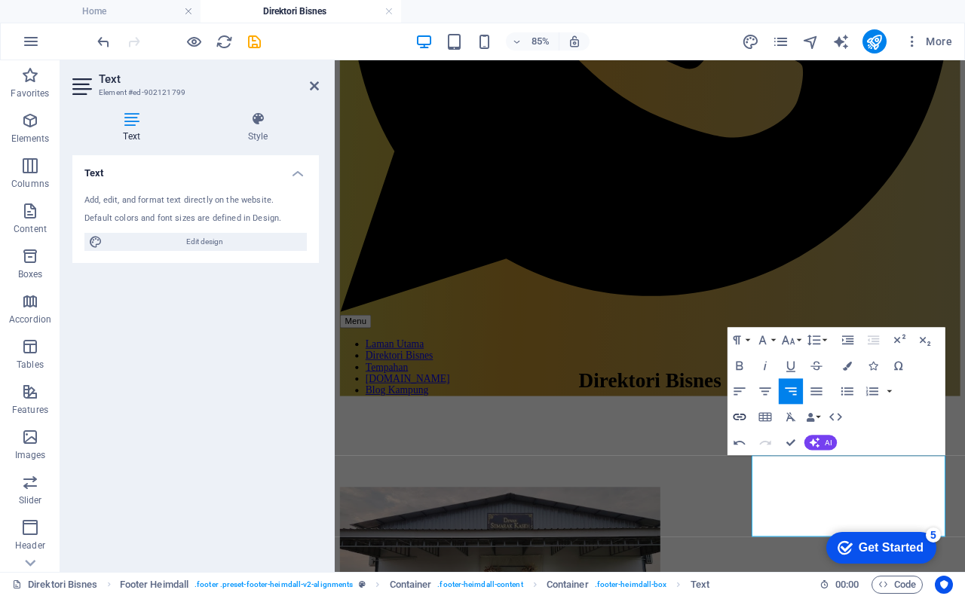
click at [734, 414] on icon "button" at bounding box center [739, 416] width 15 height 15
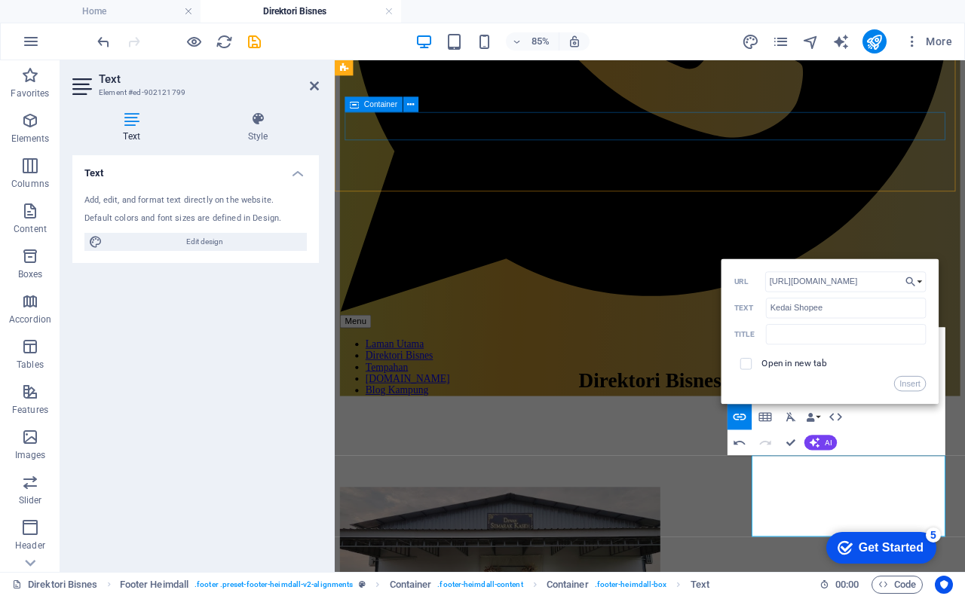
scroll to position [0, 17]
type input "[URL][DOMAIN_NAME]"
click at [748, 363] on input "checkbox" at bounding box center [744, 361] width 11 height 11
checkbox input "true"
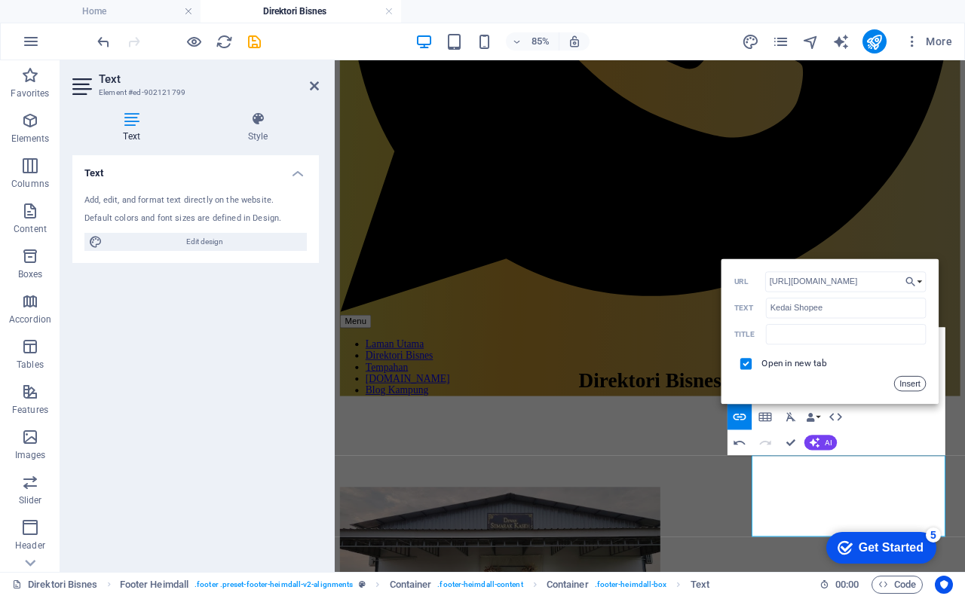
click at [901, 384] on button "Insert" at bounding box center [910, 383] width 32 height 15
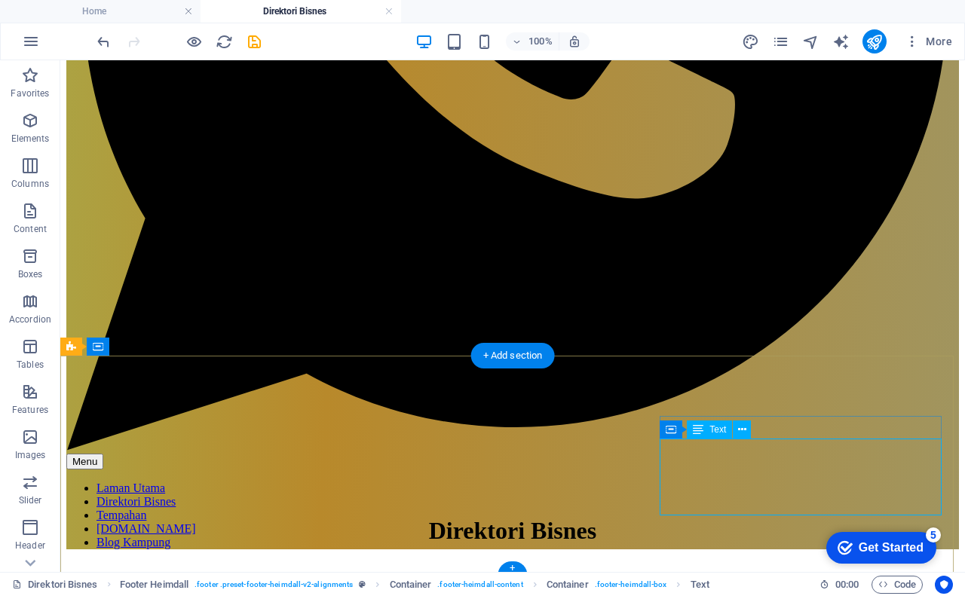
scroll to position [562, 0]
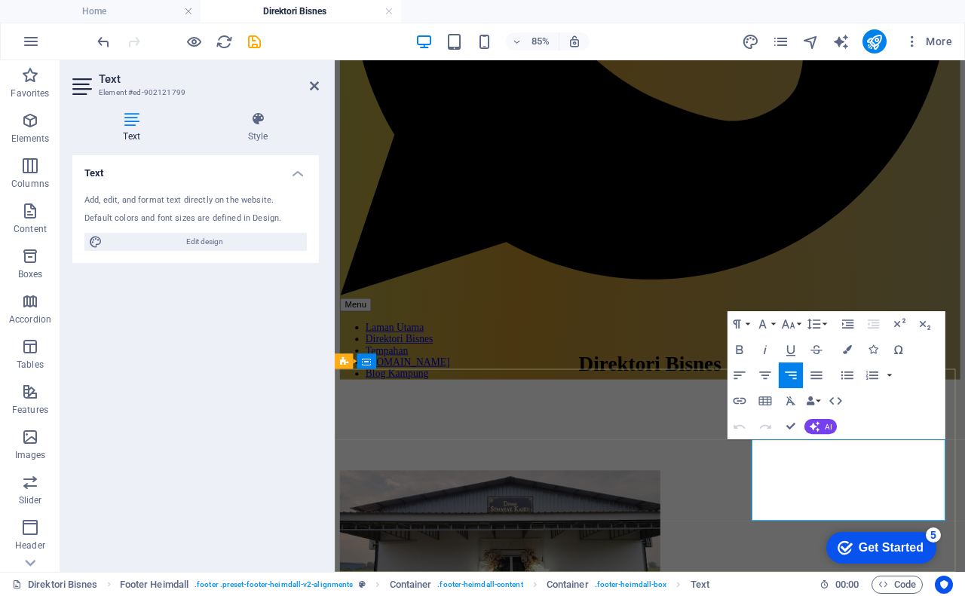
drag, startPoint x: 968, startPoint y: 591, endPoint x: 1048, endPoint y: 597, distance: 80.1
click at [916, 483] on icon "button" at bounding box center [914, 483] width 9 height 9
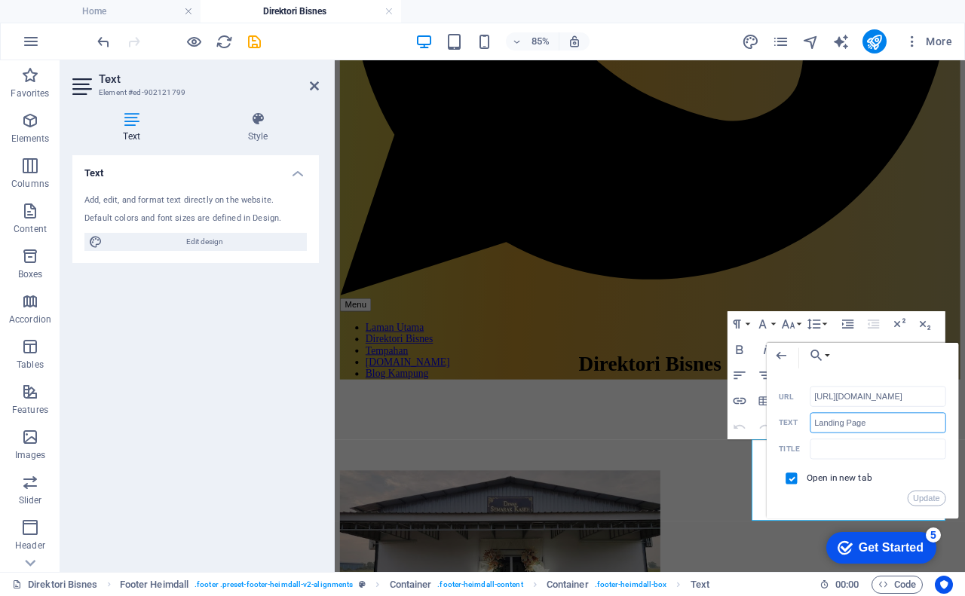
drag, startPoint x: 814, startPoint y: 421, endPoint x: 873, endPoint y: 427, distance: 59.1
click at [873, 427] on input "Landing Page" at bounding box center [878, 423] width 136 height 20
type input "Biolink Admin"
click at [921, 501] on button "Update" at bounding box center [926, 498] width 38 height 15
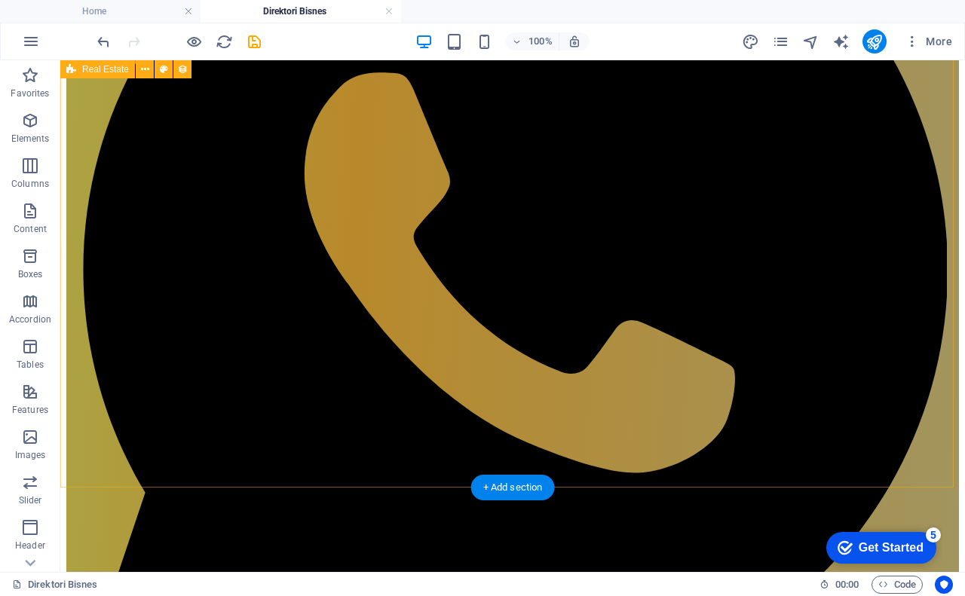
scroll to position [412, 0]
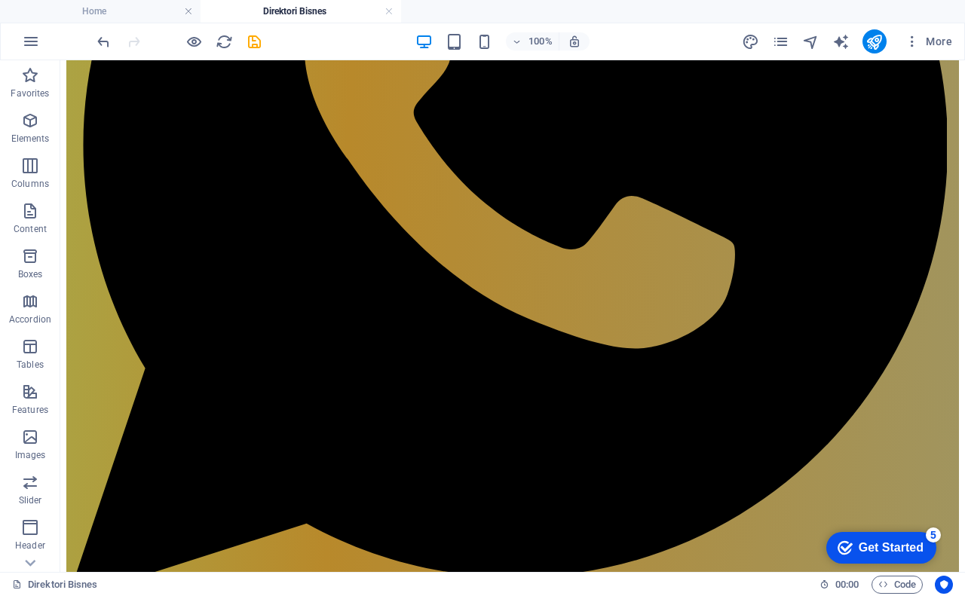
click at [263, 37] on div "100% More" at bounding box center [526, 41] width 864 height 24
click at [249, 41] on icon "save" at bounding box center [254, 41] width 17 height 17
click at [779, 39] on icon "pages" at bounding box center [780, 41] width 17 height 17
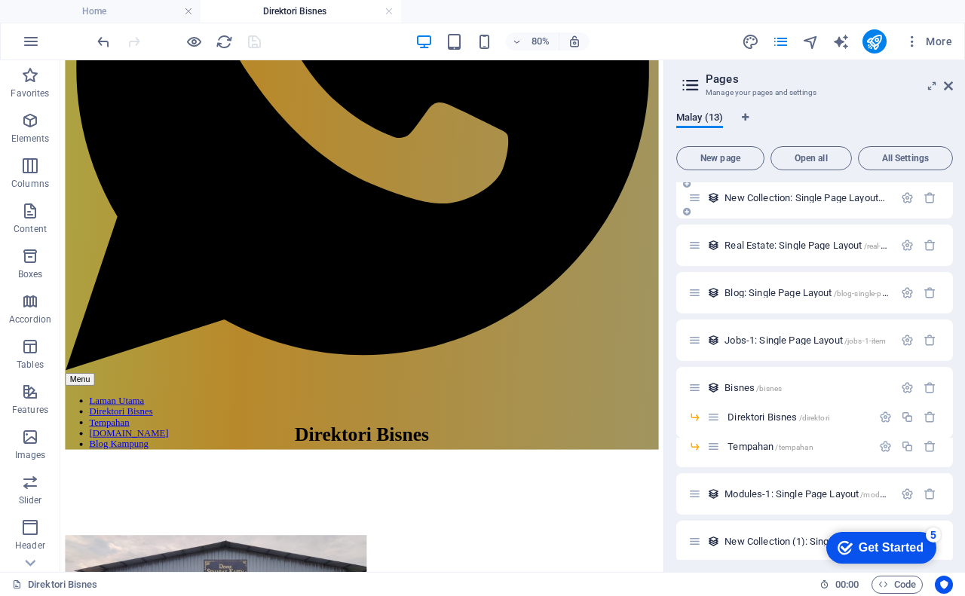
scroll to position [203, 0]
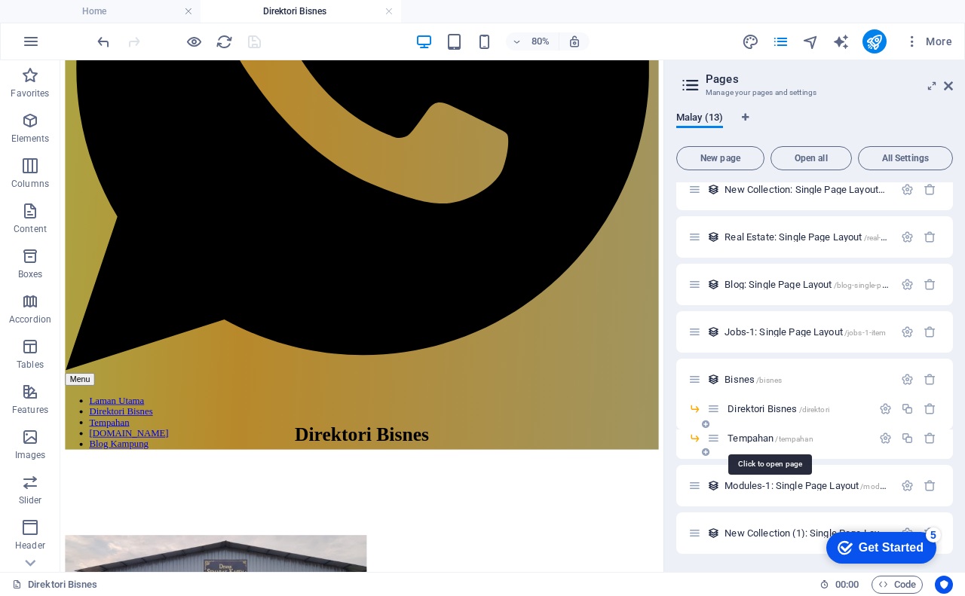
click at [756, 437] on span "Tempahan /tempahan" at bounding box center [769, 438] width 85 height 11
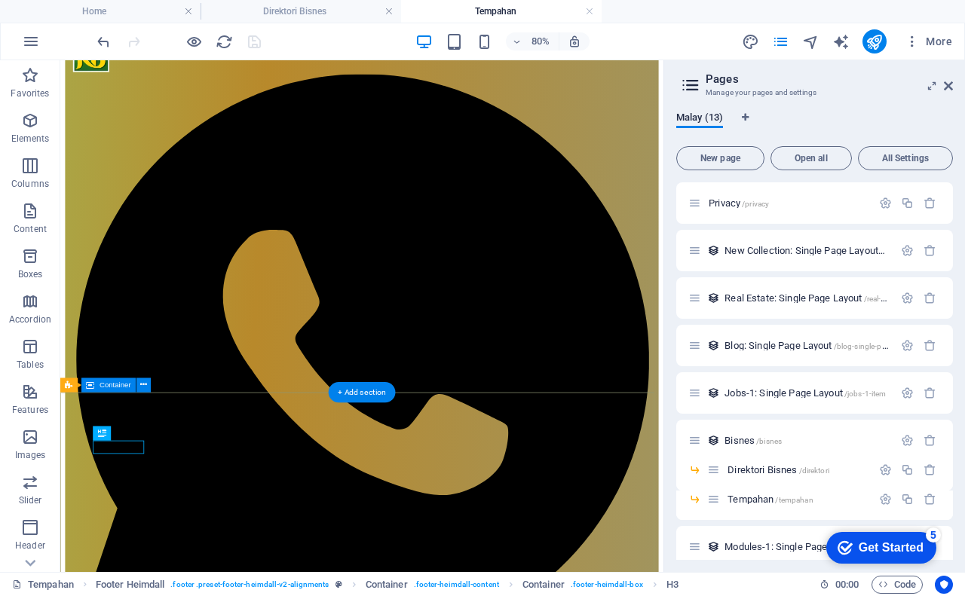
scroll to position [63, 0]
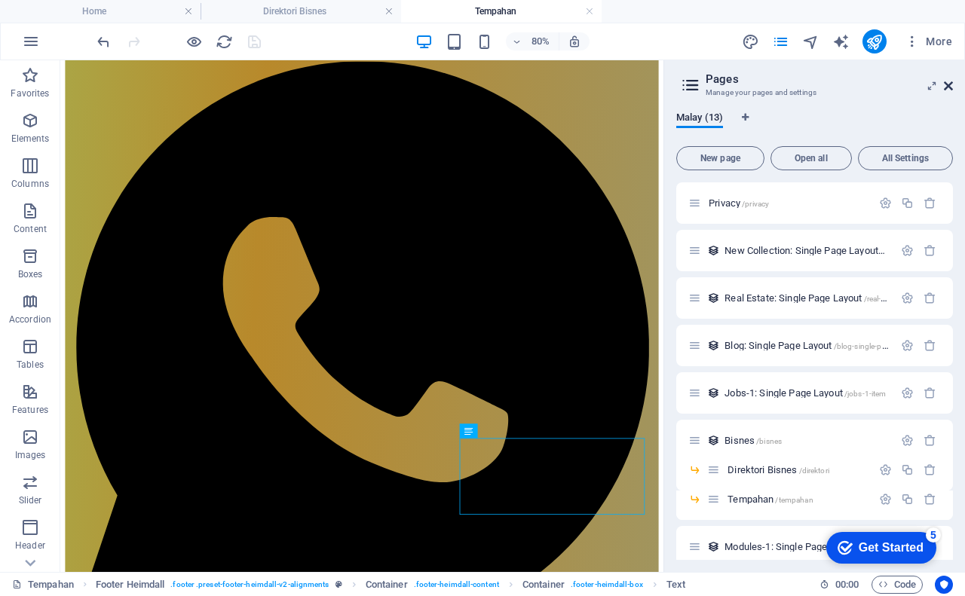
click at [947, 90] on icon at bounding box center [948, 86] width 9 height 12
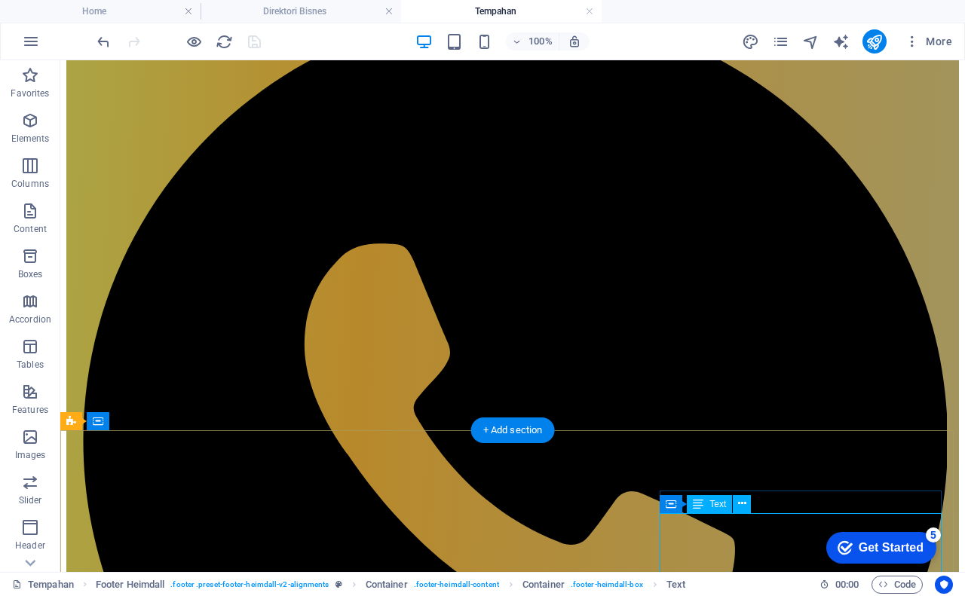
scroll to position [82, 0]
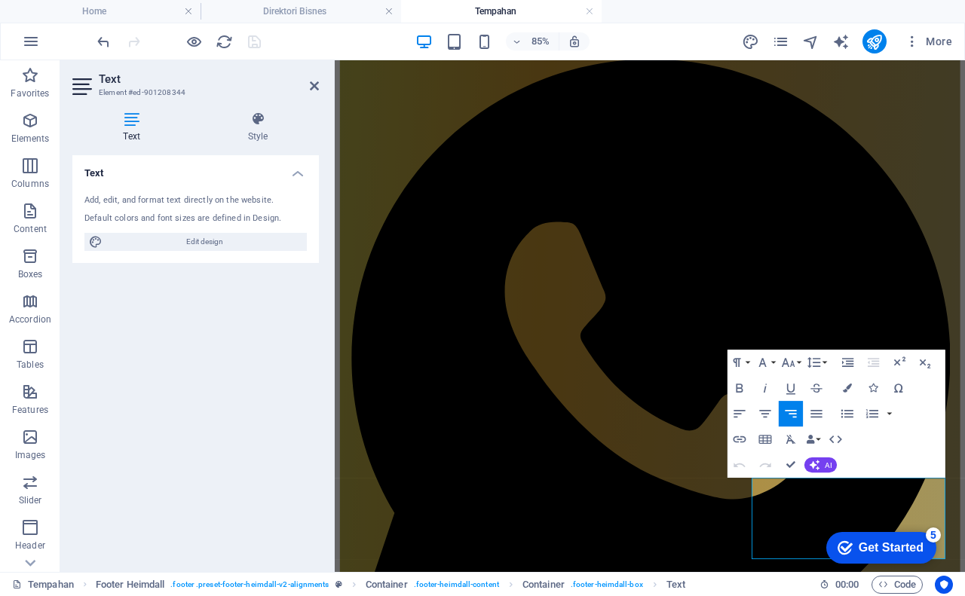
scroll to position [100, 0]
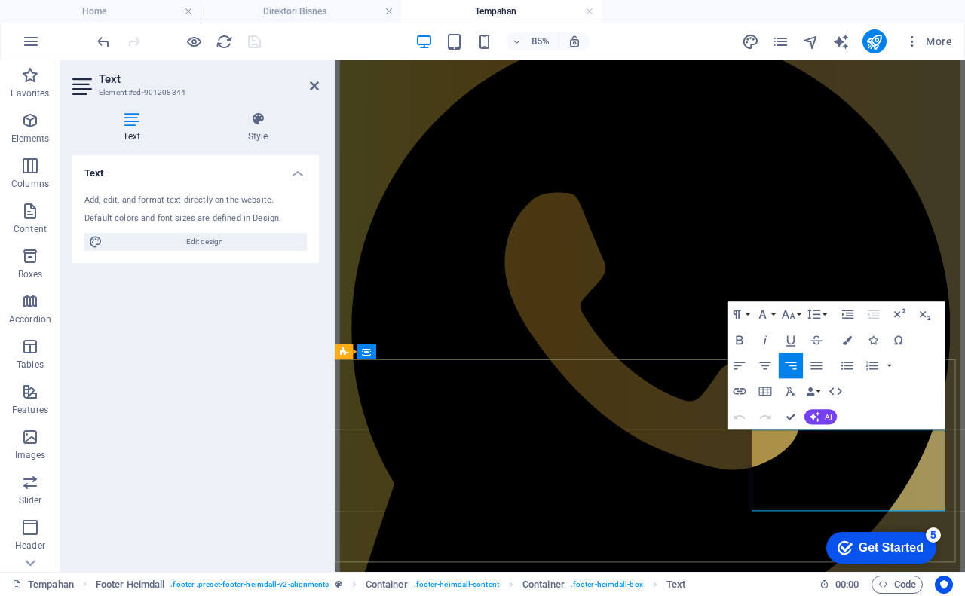
drag, startPoint x: 1000, startPoint y: 524, endPoint x: 929, endPoint y: 539, distance: 72.4
click at [882, 422] on icon "button" at bounding box center [882, 425] width 15 height 15
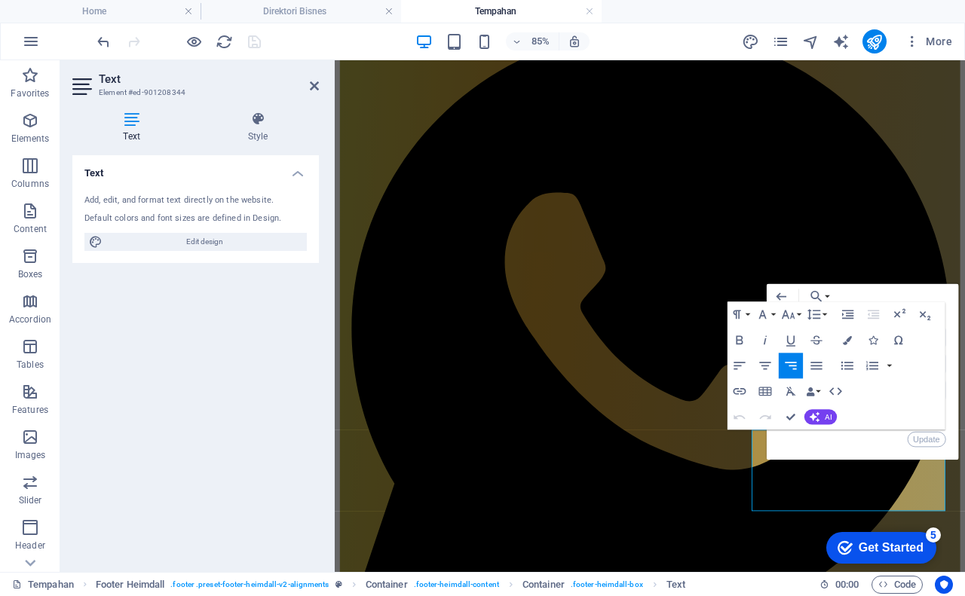
scroll to position [0, 5]
click at [927, 440] on button "Update" at bounding box center [926, 439] width 38 height 15
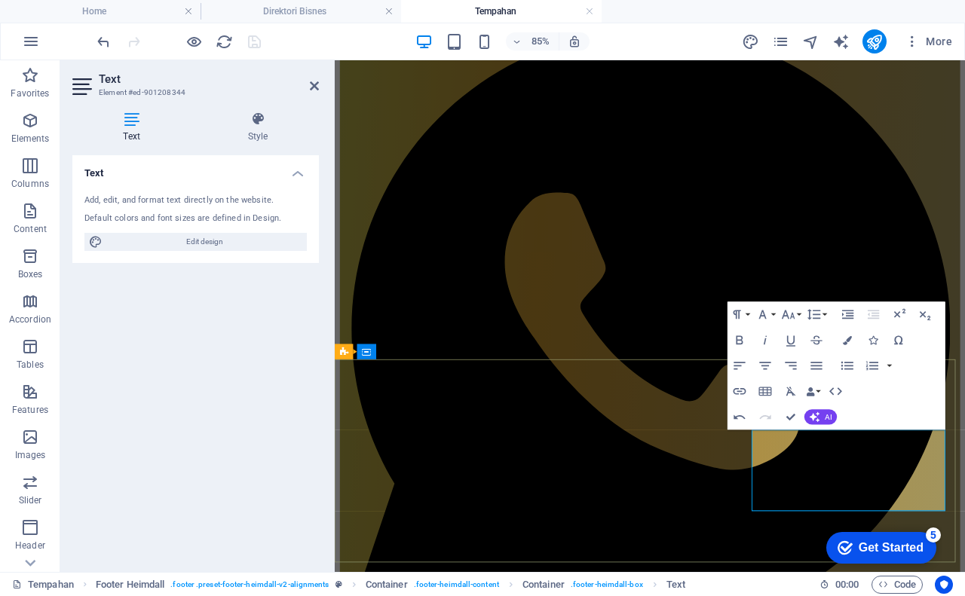
drag, startPoint x: 943, startPoint y: 540, endPoint x: 1050, endPoint y: 536, distance: 107.1
type input "/tempahan"
type input "Borang Tempahan"
click at [903, 438] on icon "button" at bounding box center [903, 440] width 15 height 15
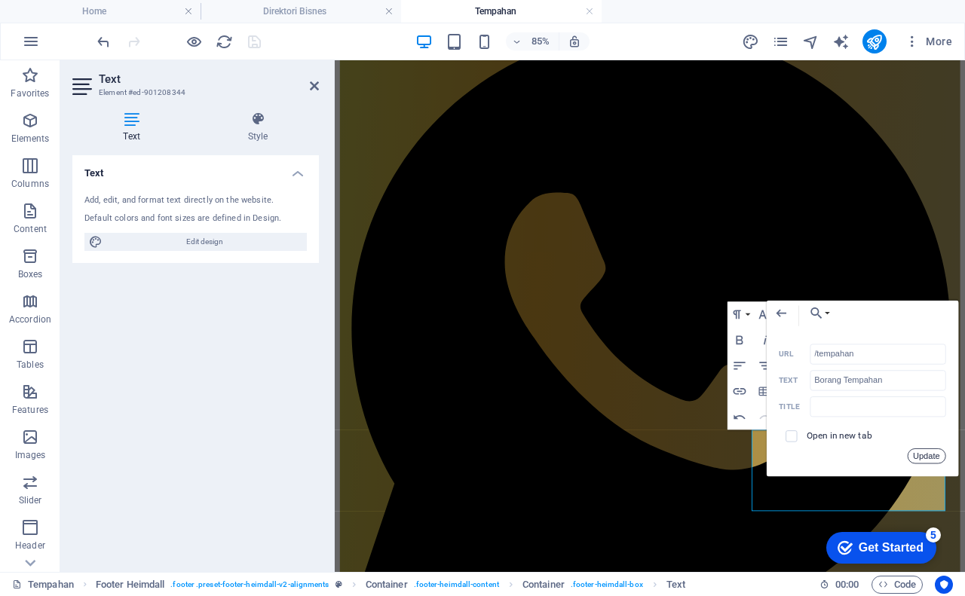
click at [932, 458] on button "Update" at bounding box center [926, 455] width 38 height 15
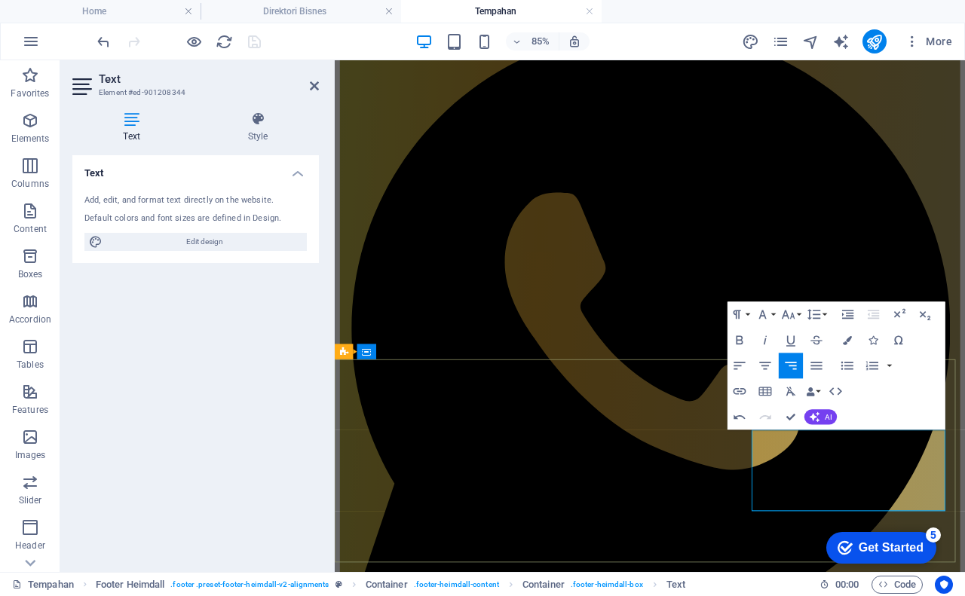
drag, startPoint x: 973, startPoint y: 580, endPoint x: 1050, endPoint y: 580, distance: 76.9
type input "[URL][DOMAIN_NAME]"
type input "Landing Page"
checkbox input "true"
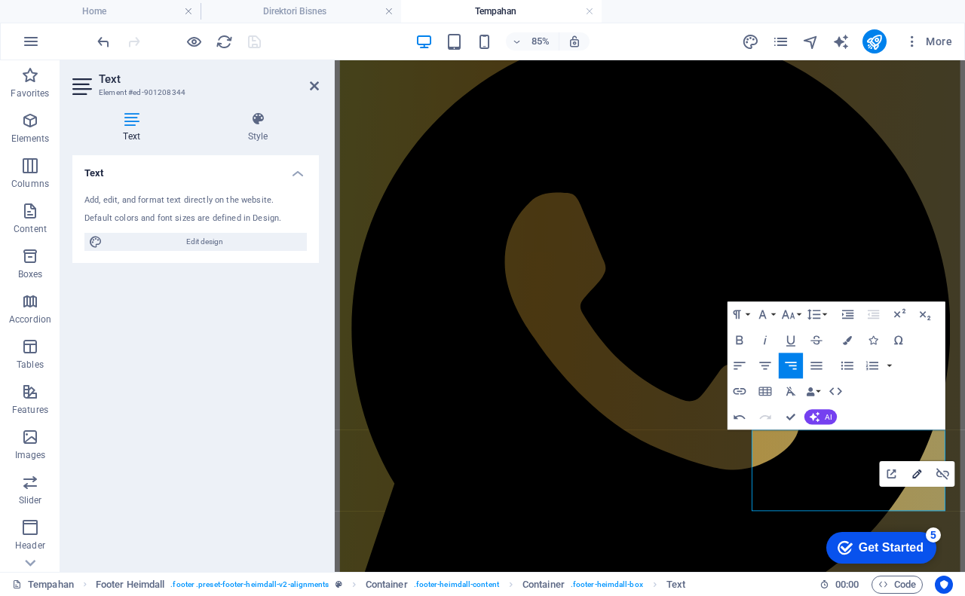
click at [915, 473] on icon "button" at bounding box center [916, 474] width 15 height 15
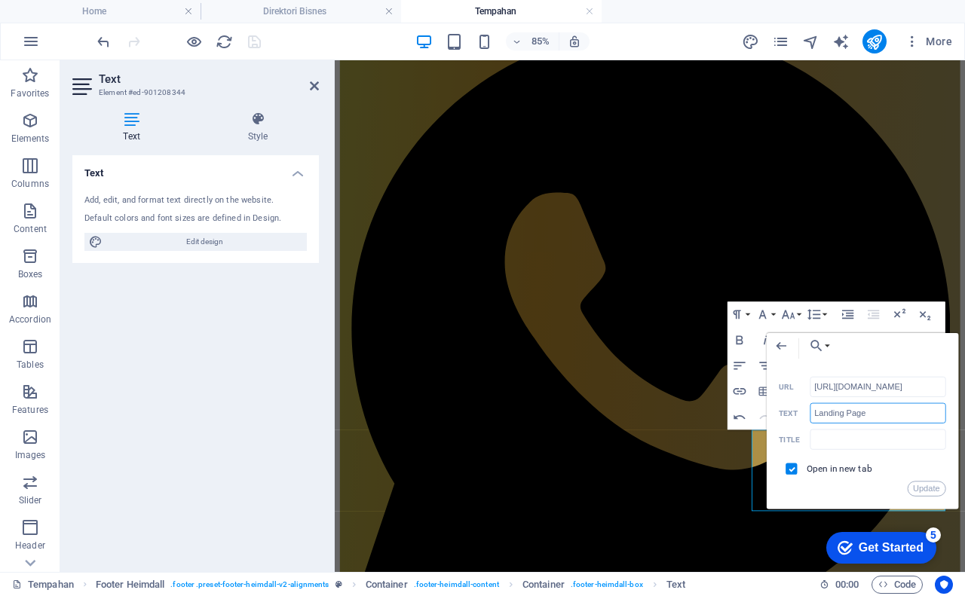
drag, startPoint x: 875, startPoint y: 417, endPoint x: 813, endPoint y: 415, distance: 61.8
click at [813, 415] on input "Landing Page" at bounding box center [878, 413] width 136 height 20
type input "Biolink Admin"
click at [935, 490] on button "Update" at bounding box center [926, 488] width 38 height 15
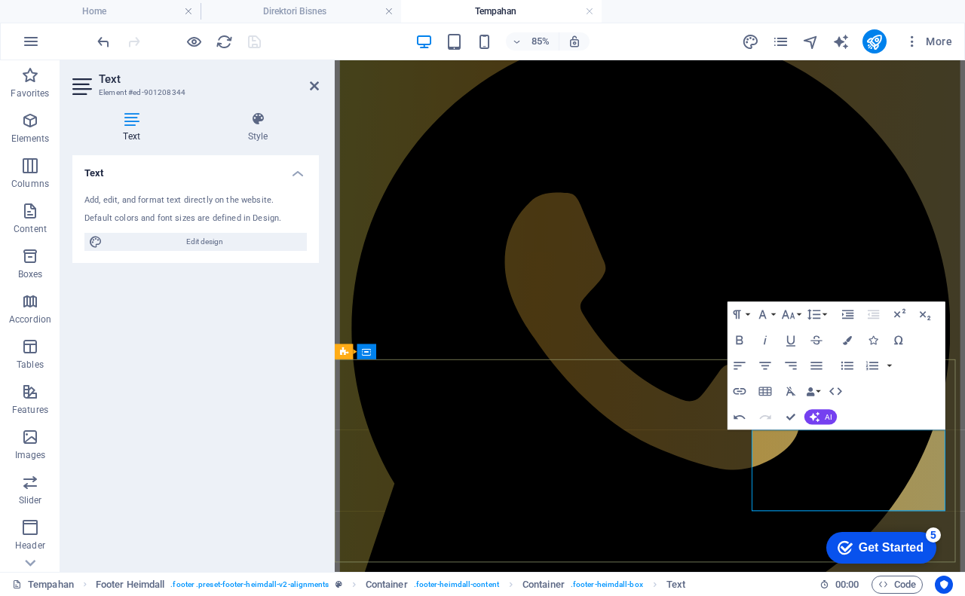
drag, startPoint x: 875, startPoint y: 577, endPoint x: 955, endPoint y: 581, distance: 80.0
type input "Kedai Shopee"
checkbox input "false"
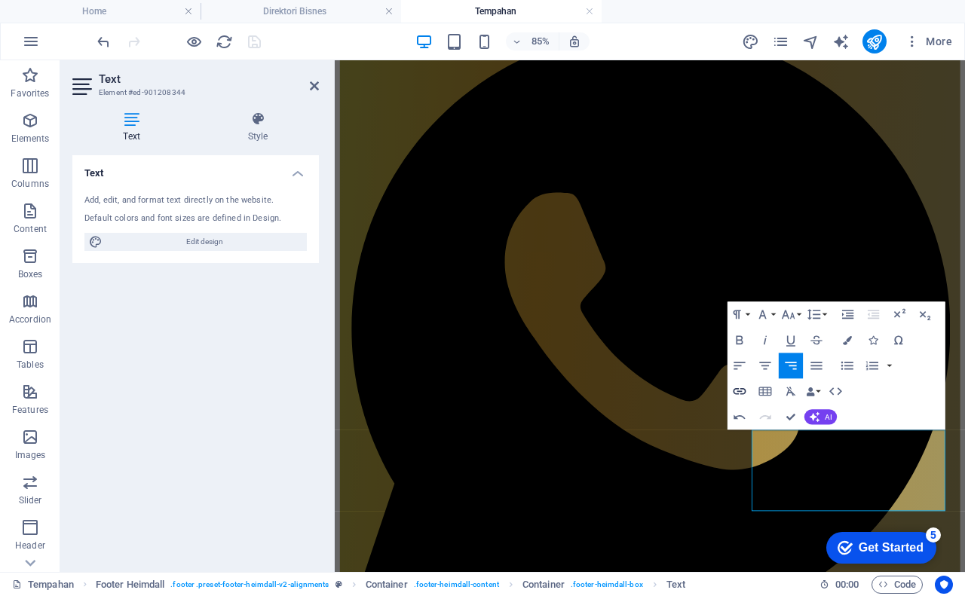
click at [736, 387] on icon "button" at bounding box center [739, 391] width 15 height 15
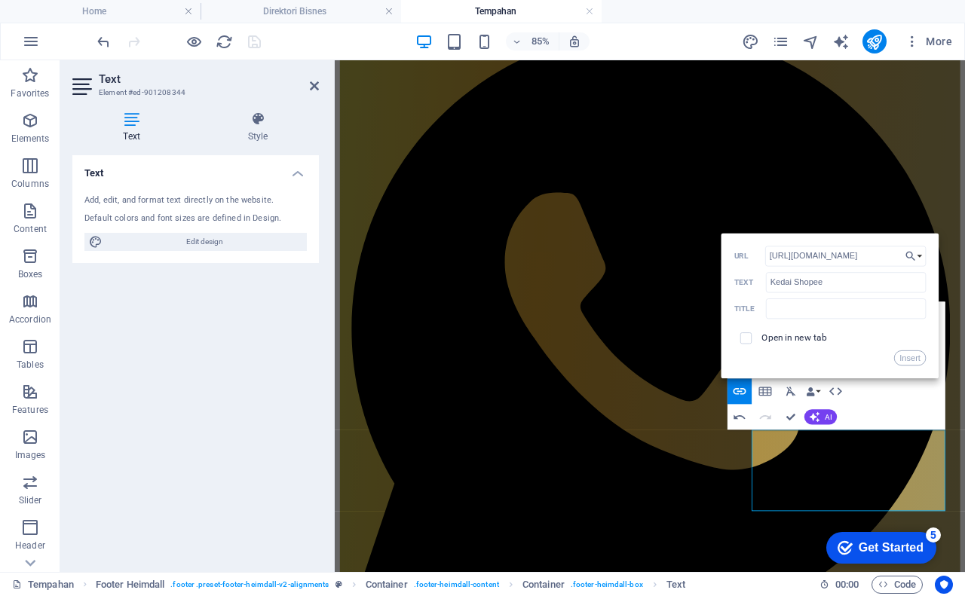
scroll to position [0, 17]
type input "[URL][DOMAIN_NAME]"
click at [743, 338] on input "checkbox" at bounding box center [744, 335] width 11 height 11
checkbox input "true"
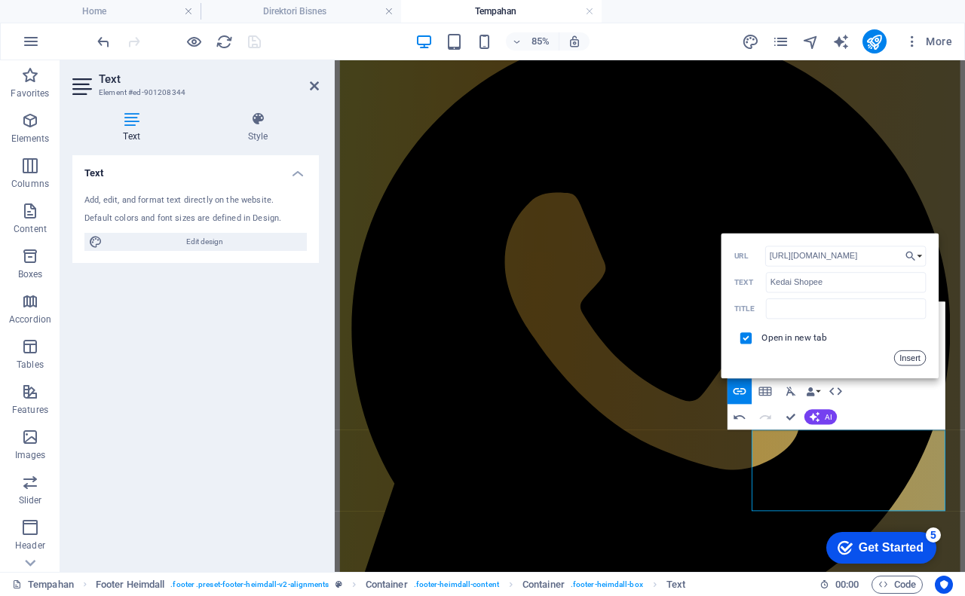
click at [913, 356] on button "Insert" at bounding box center [910, 357] width 32 height 15
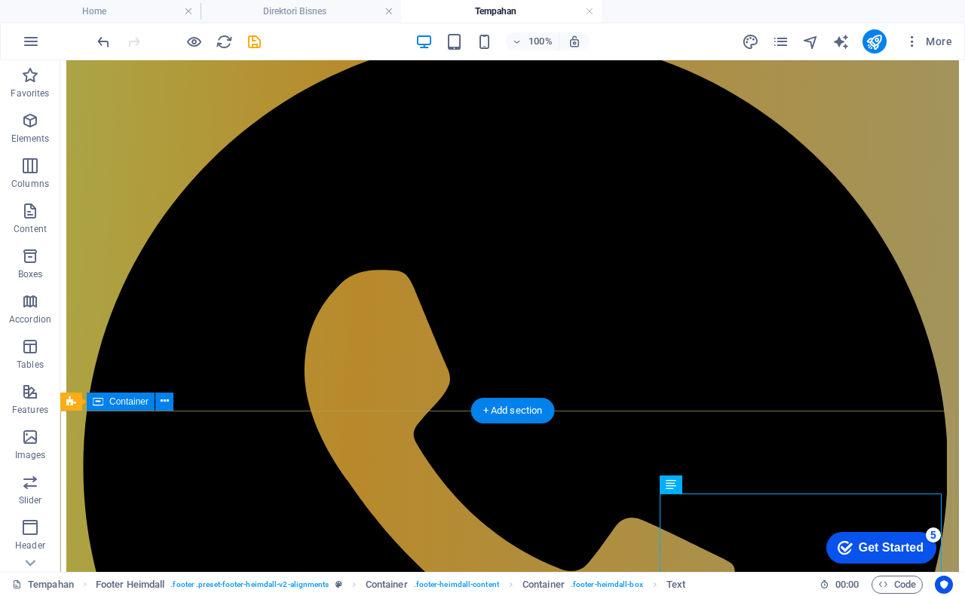
scroll to position [102, 0]
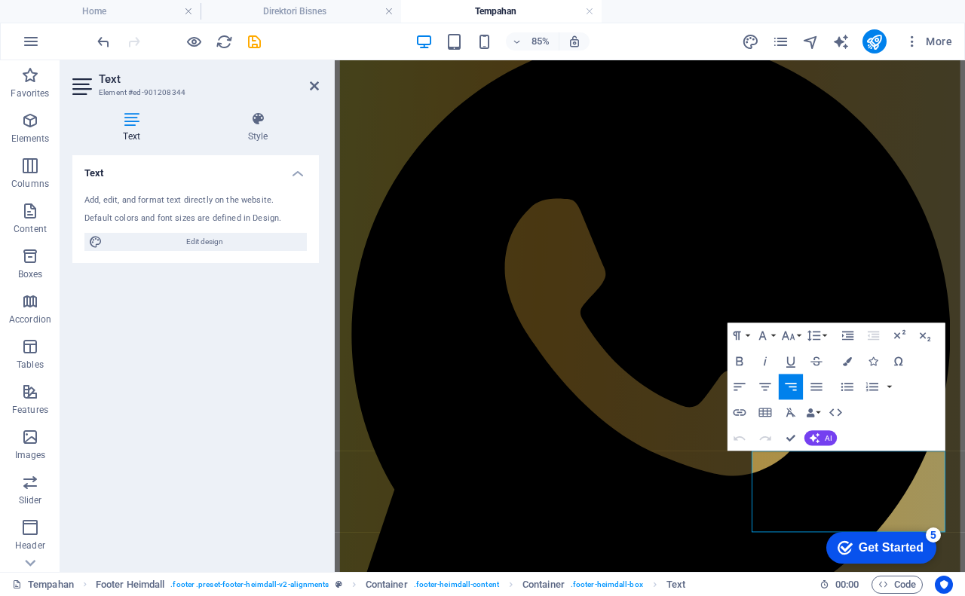
scroll to position [100, 0]
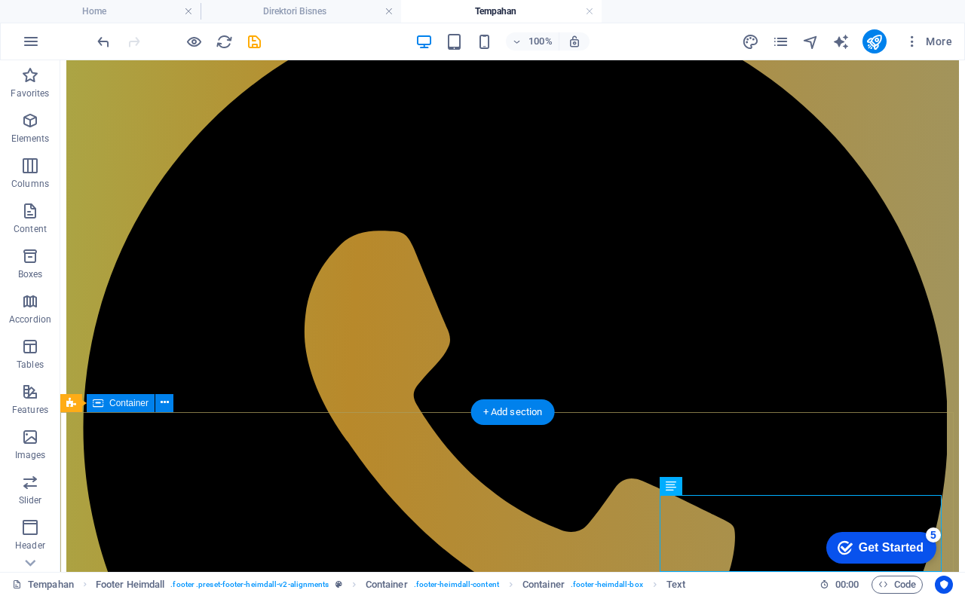
scroll to position [82, 0]
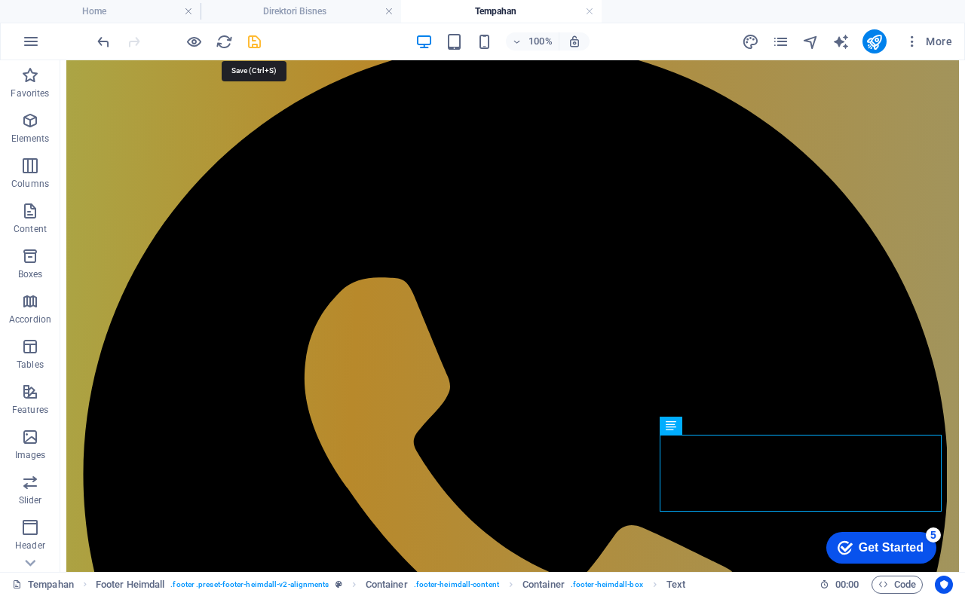
click at [256, 40] on icon "save" at bounding box center [254, 41] width 17 height 17
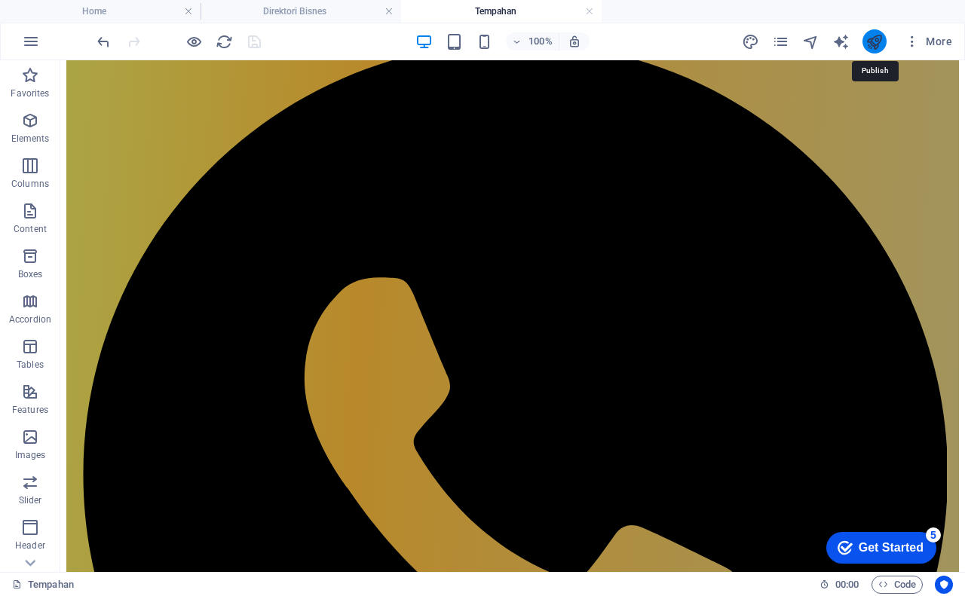
click at [873, 44] on icon "publish" at bounding box center [873, 41] width 17 height 17
